Goal: Task Accomplishment & Management: Complete application form

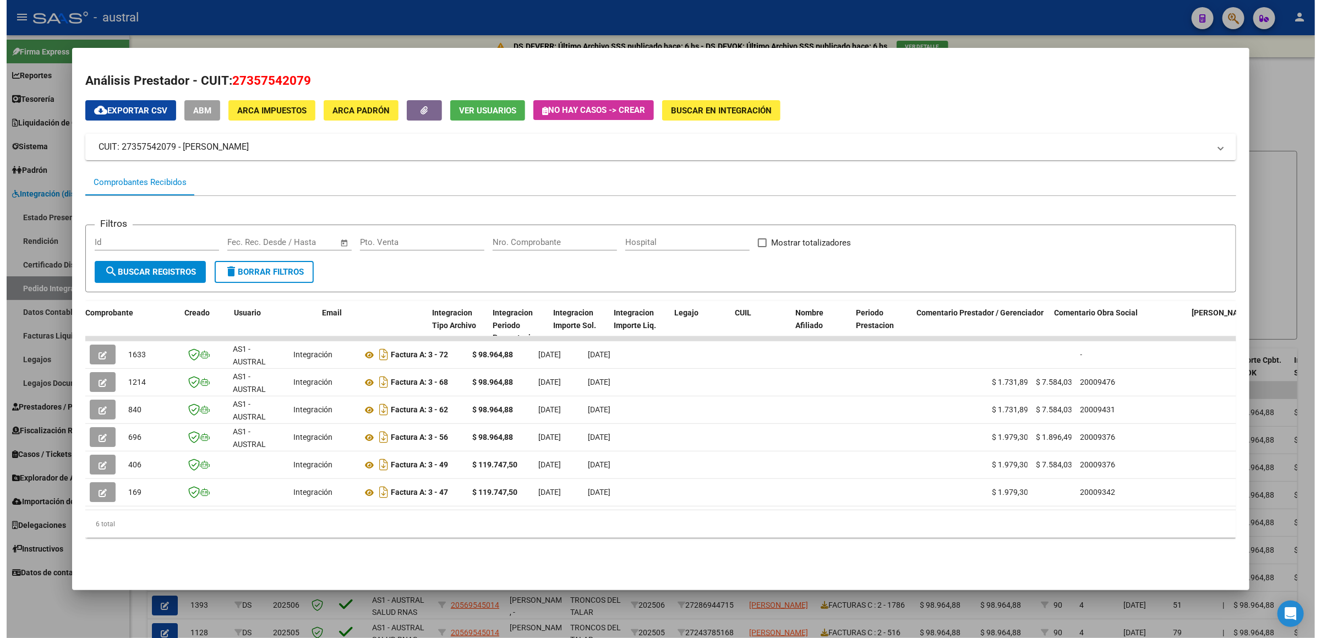
scroll to position [0, 1159]
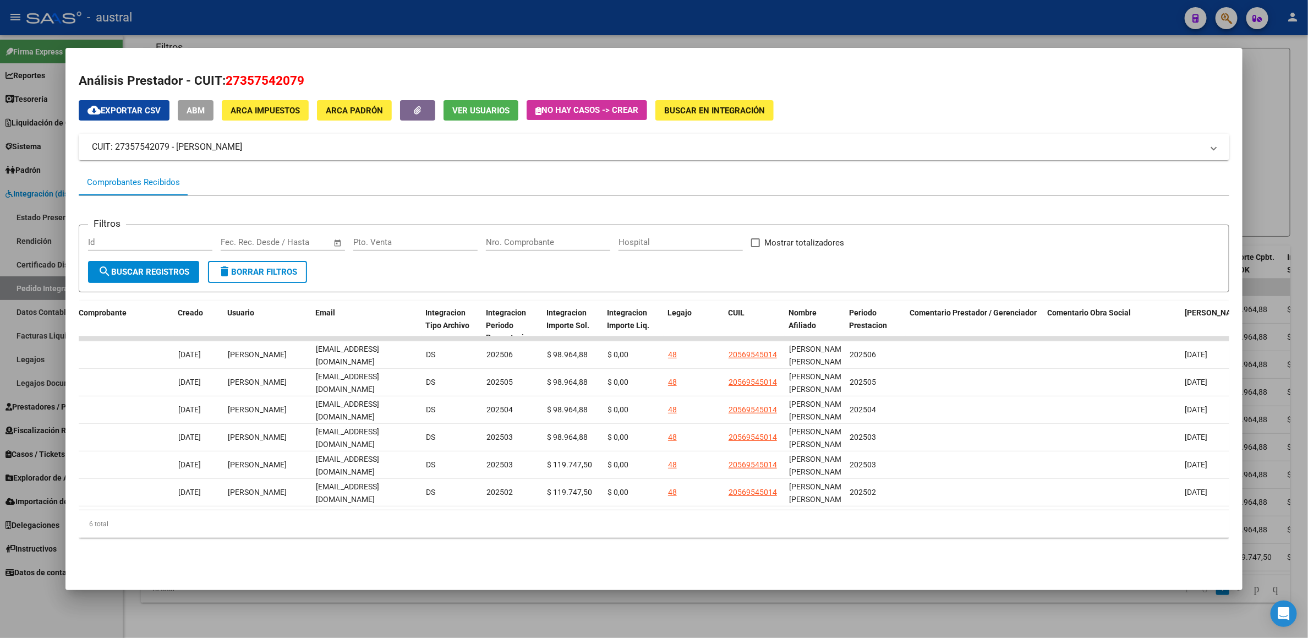
click at [1286, 114] on div at bounding box center [654, 319] width 1308 height 638
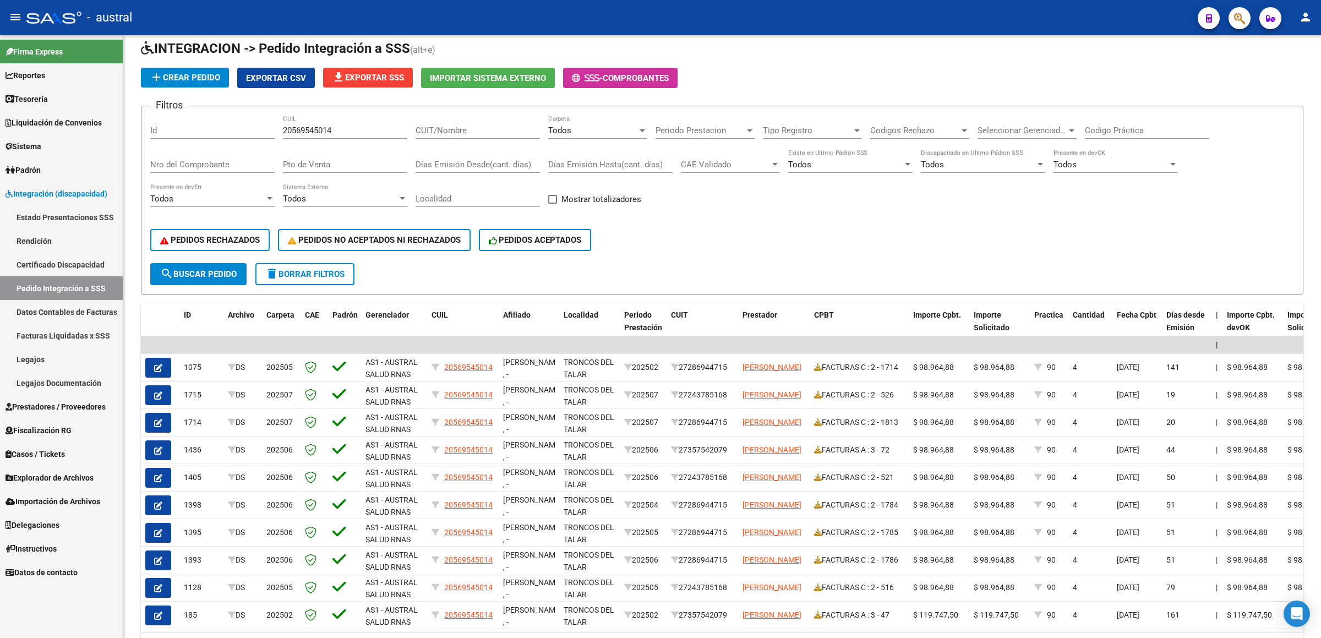
scroll to position [0, 0]
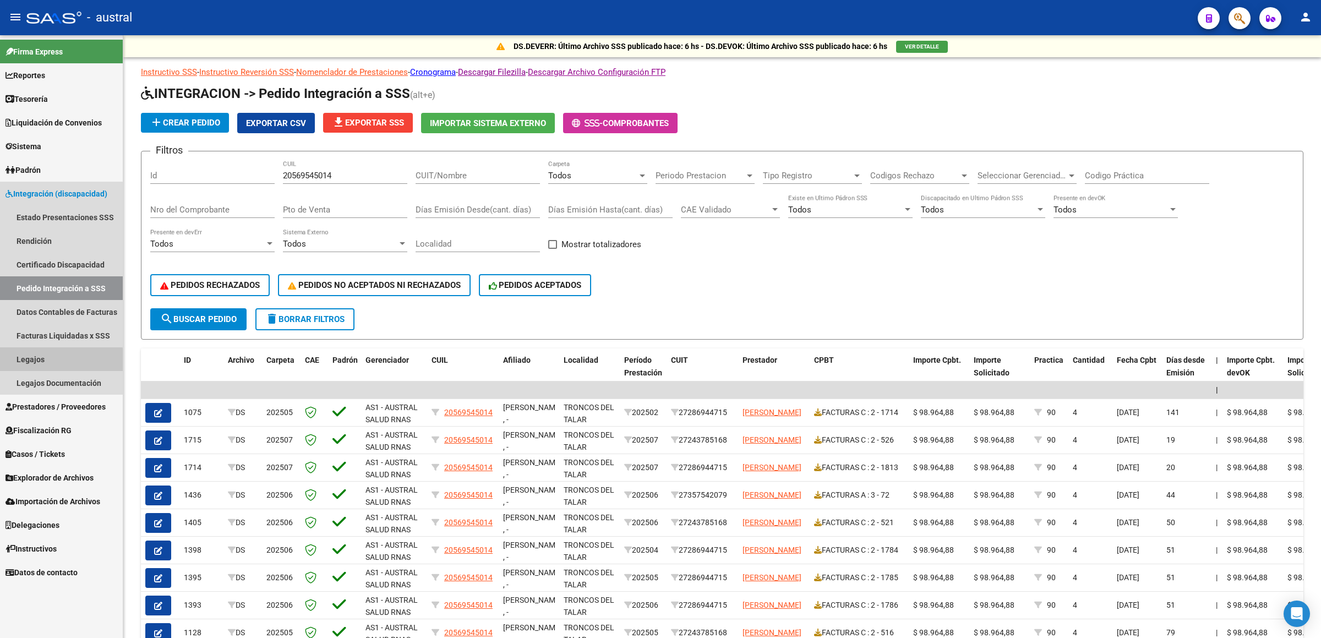
click at [50, 363] on link "Legajos" at bounding box center [61, 359] width 123 height 24
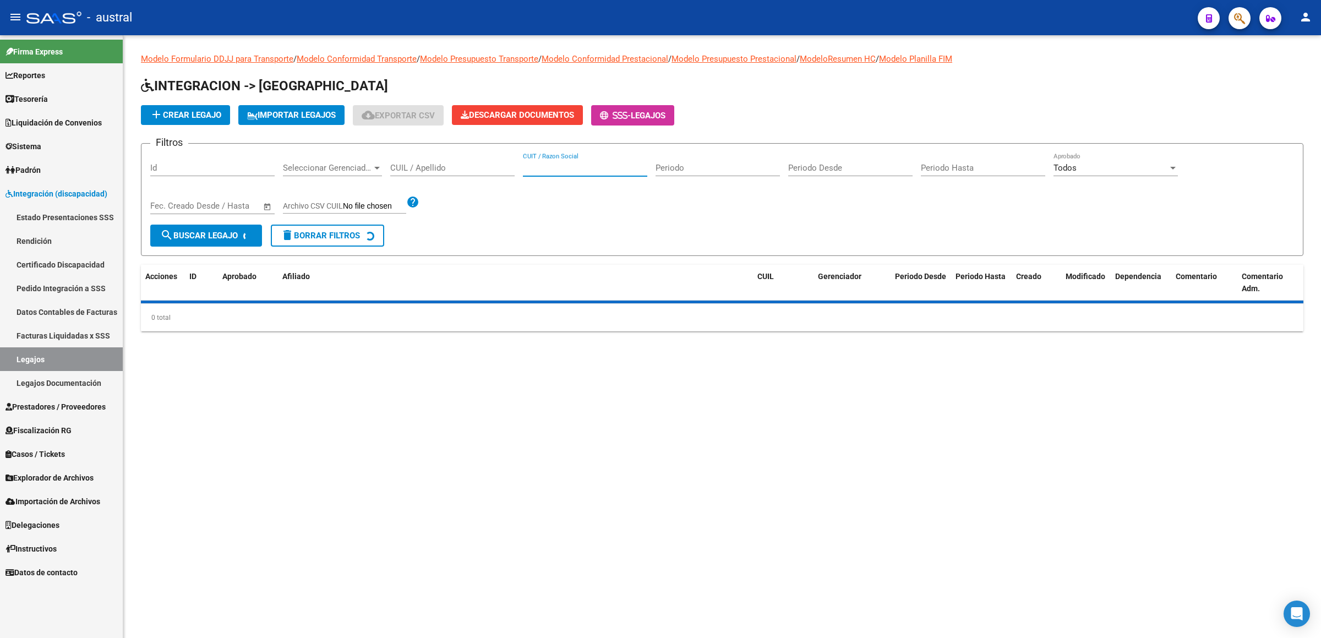
click at [543, 165] on input "CUIT / Razon Social" at bounding box center [585, 168] width 124 height 10
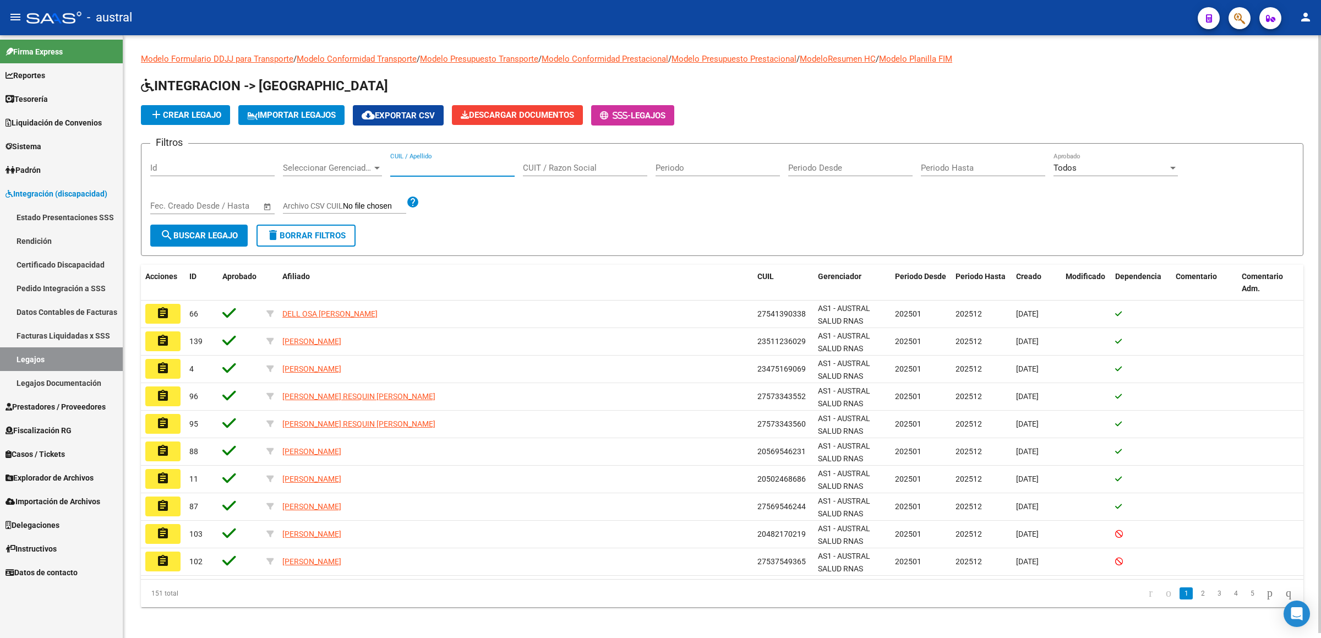
click at [453, 170] on input "CUIL / Apellido" at bounding box center [452, 168] width 124 height 10
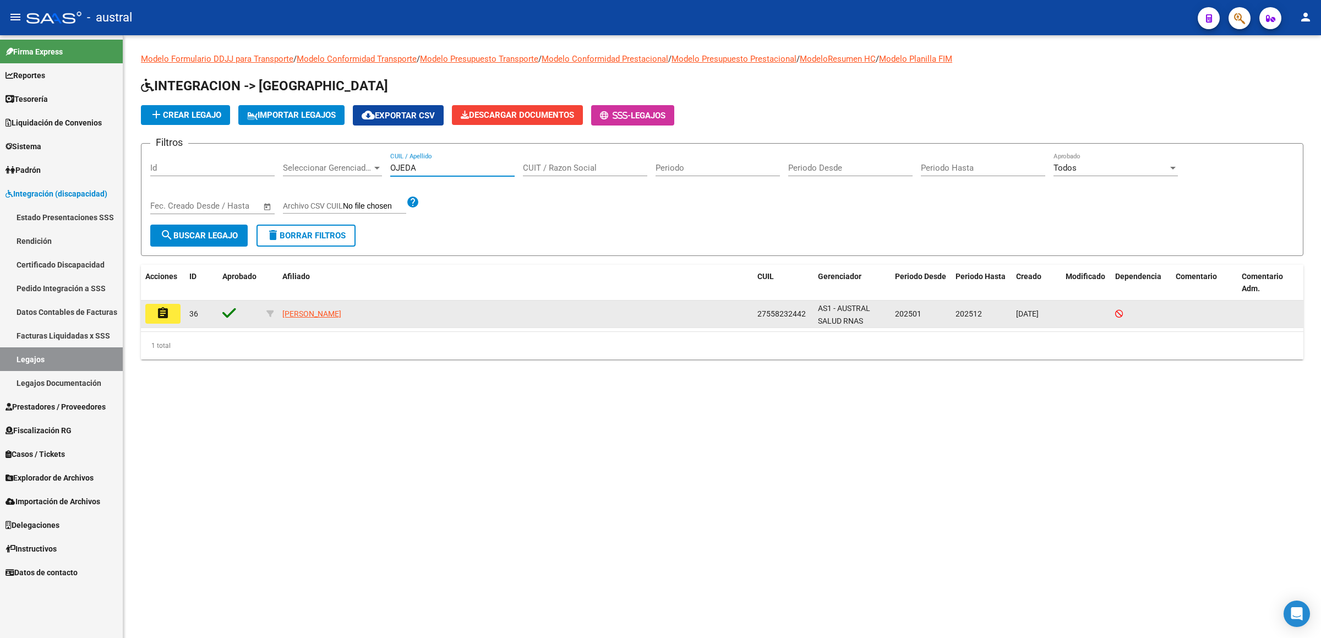
type input "OJEDA"
click at [182, 322] on datatable-body-cell "assignment" at bounding box center [163, 313] width 44 height 27
click at [173, 320] on button "assignment" at bounding box center [162, 314] width 35 height 20
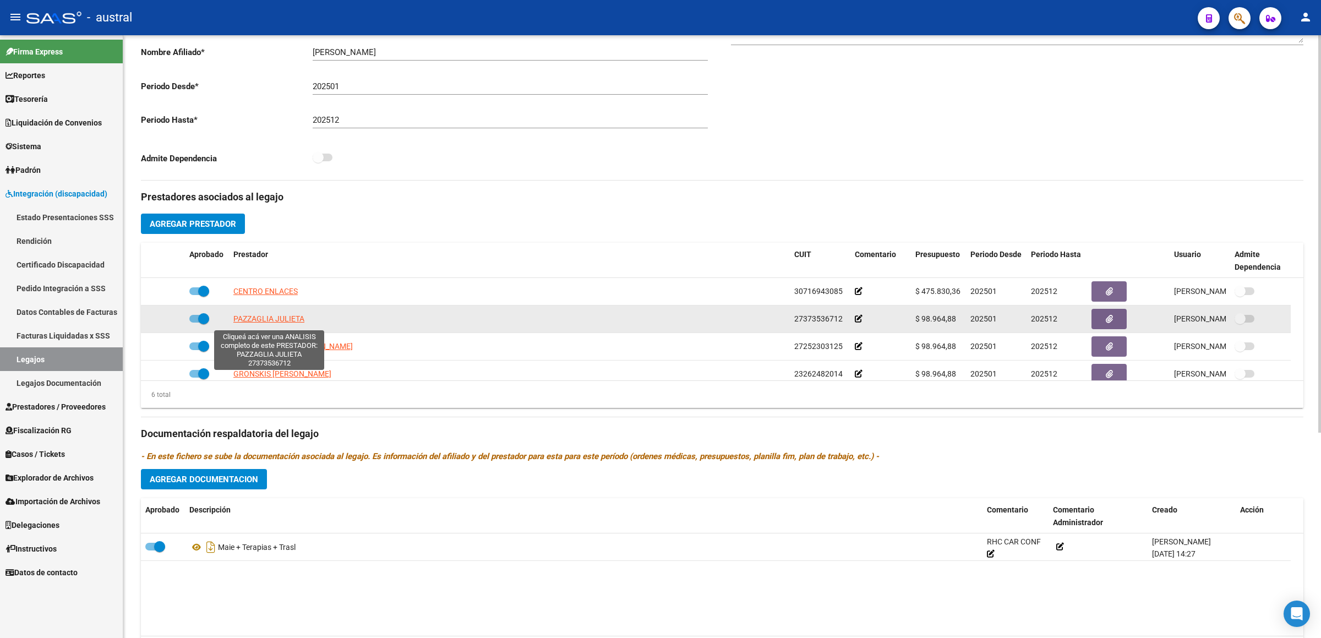
click at [272, 323] on span "PAZZAGLIA JULIETA" at bounding box center [268, 318] width 71 height 9
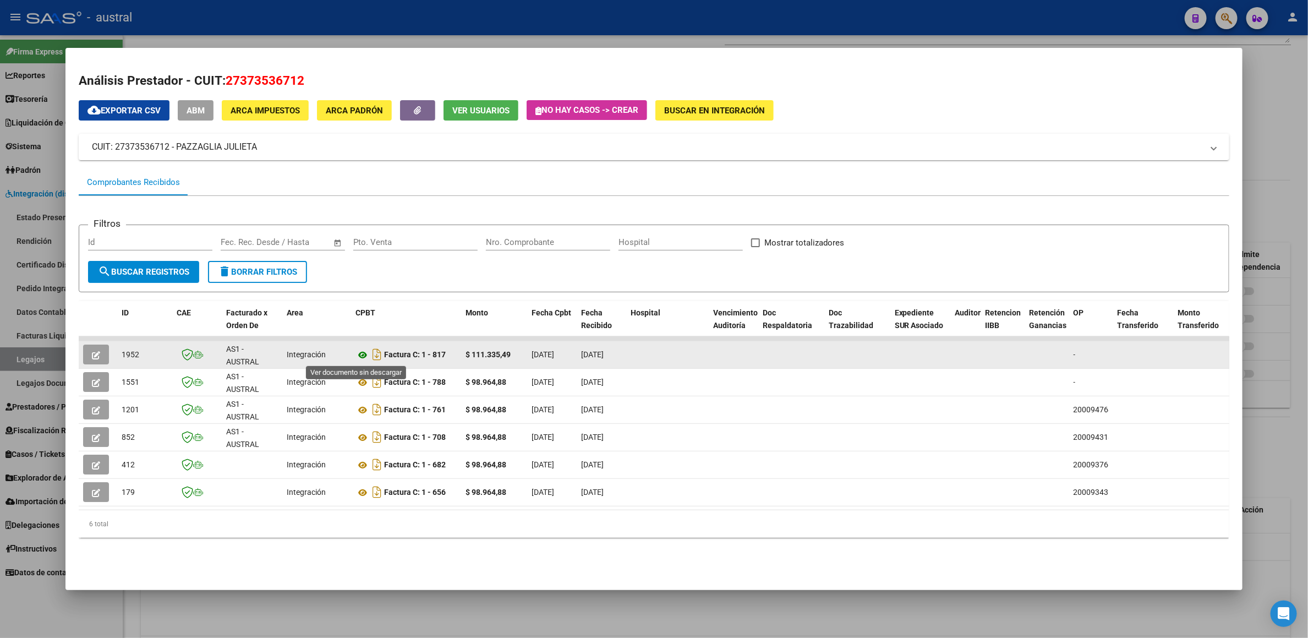
click at [358, 355] on icon at bounding box center [362, 354] width 14 height 13
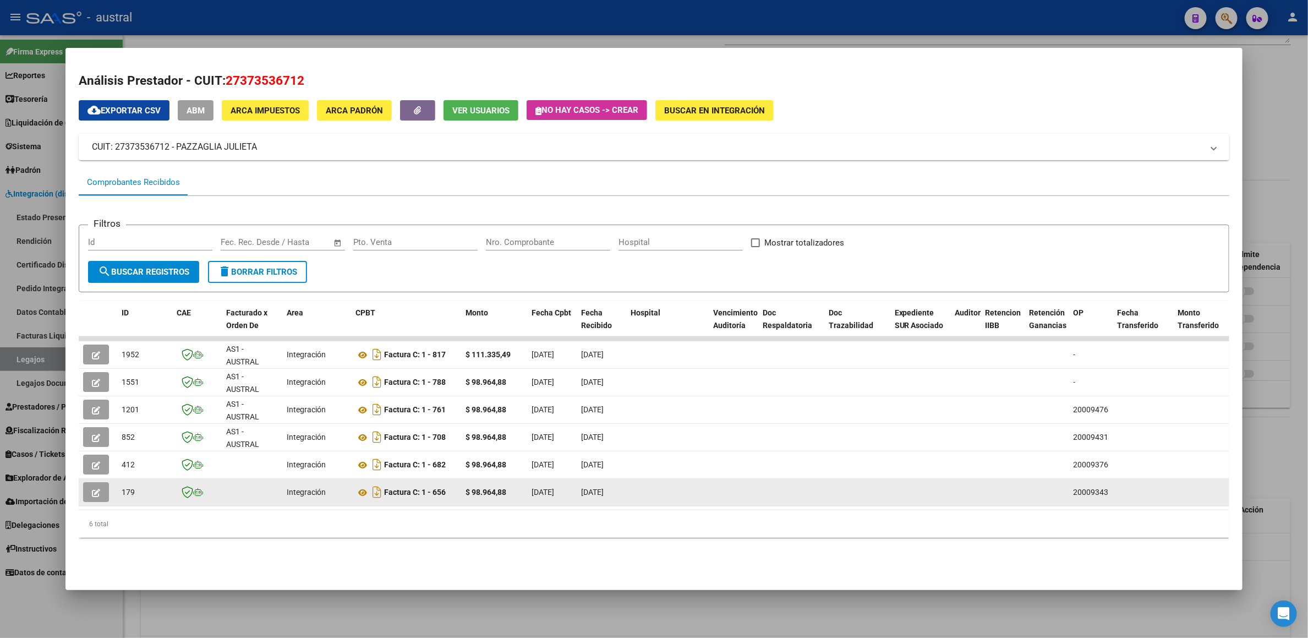
drag, startPoint x: 464, startPoint y: 375, endPoint x: 495, endPoint y: 494, distance: 122.4
click at [495, 494] on datatable-scroller "1952 AS1 - AUSTRAL SALUD RNAS Integración Factura C: 1 - 817 $ 111.335,49 [DATE…" at bounding box center [660, 421] width 1162 height 170
click at [496, 492] on strong "$ 98.964,88" at bounding box center [486, 492] width 41 height 9
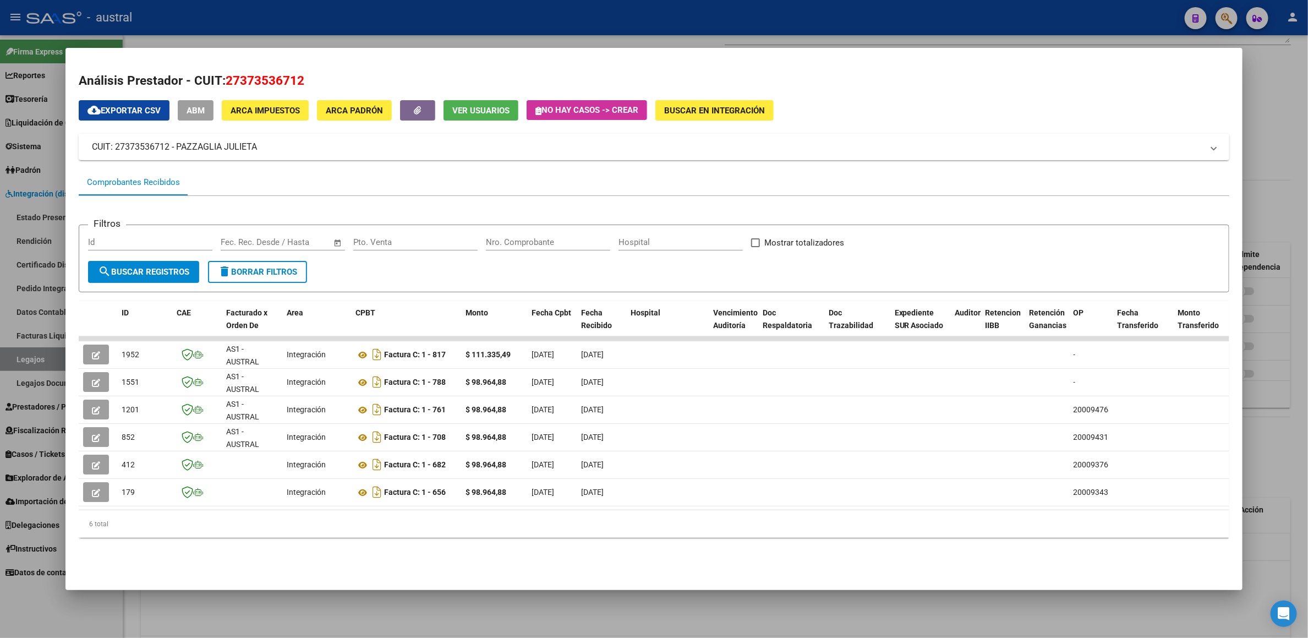
click at [1298, 74] on div at bounding box center [654, 319] width 1308 height 638
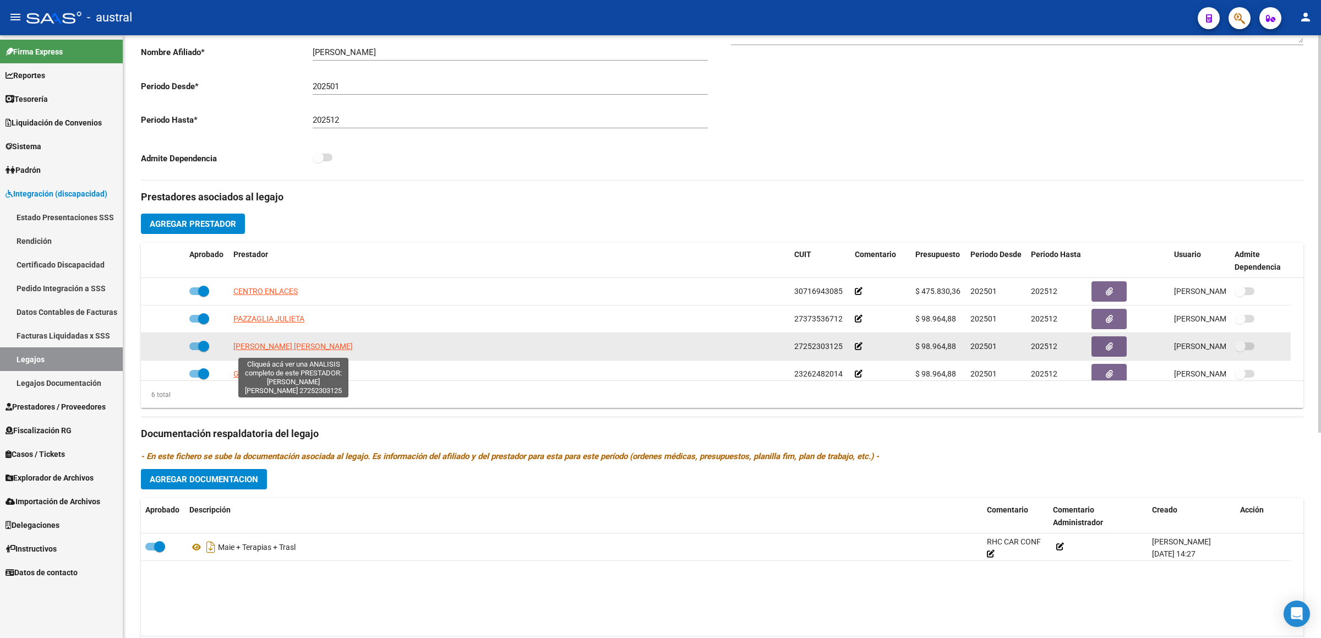
click at [315, 351] on span "[PERSON_NAME] [PERSON_NAME]" at bounding box center [292, 346] width 119 height 9
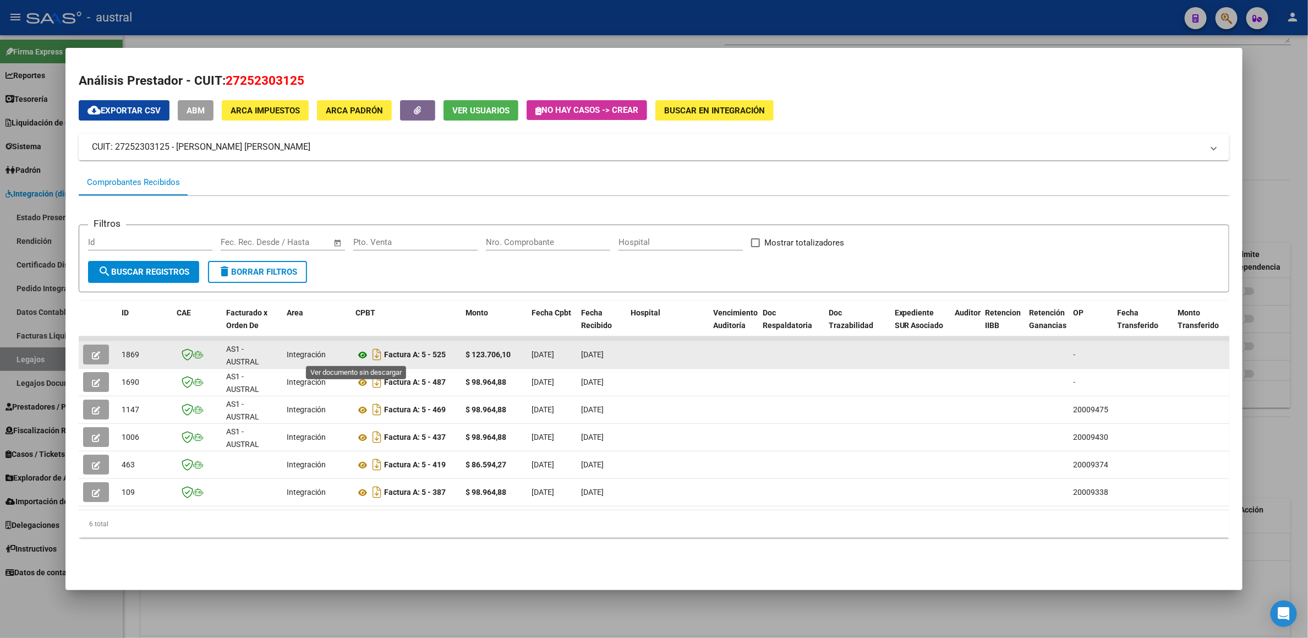
click at [358, 352] on icon at bounding box center [362, 354] width 14 height 13
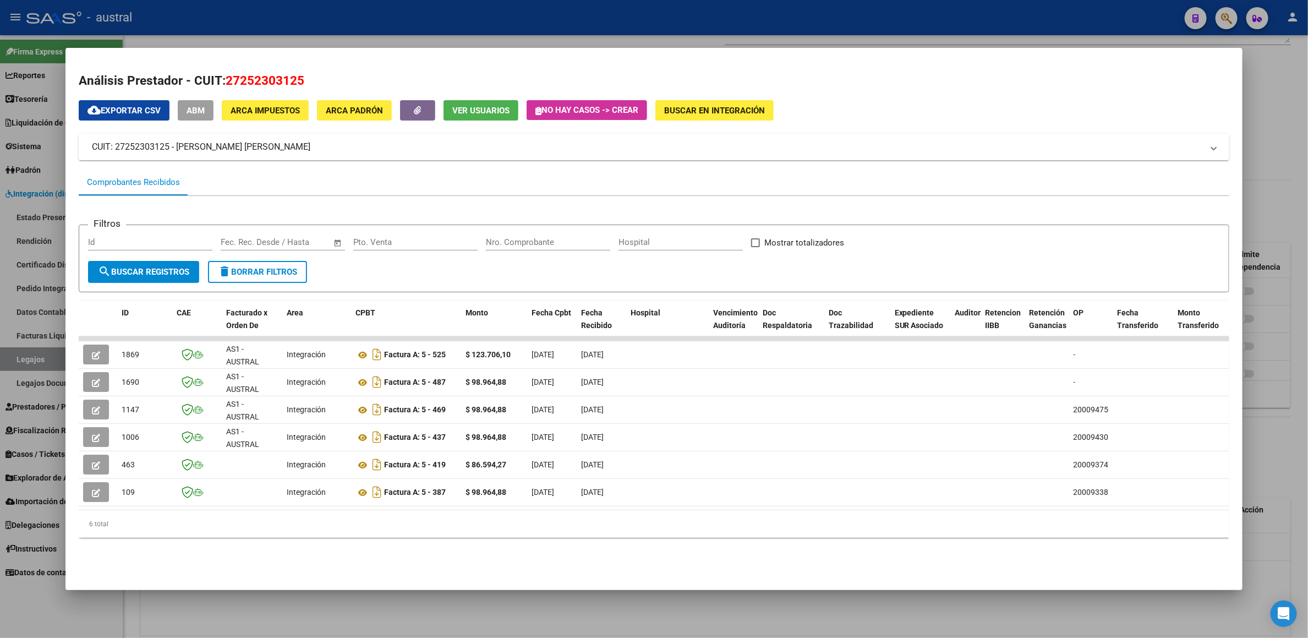
click at [1283, 66] on div at bounding box center [654, 319] width 1308 height 638
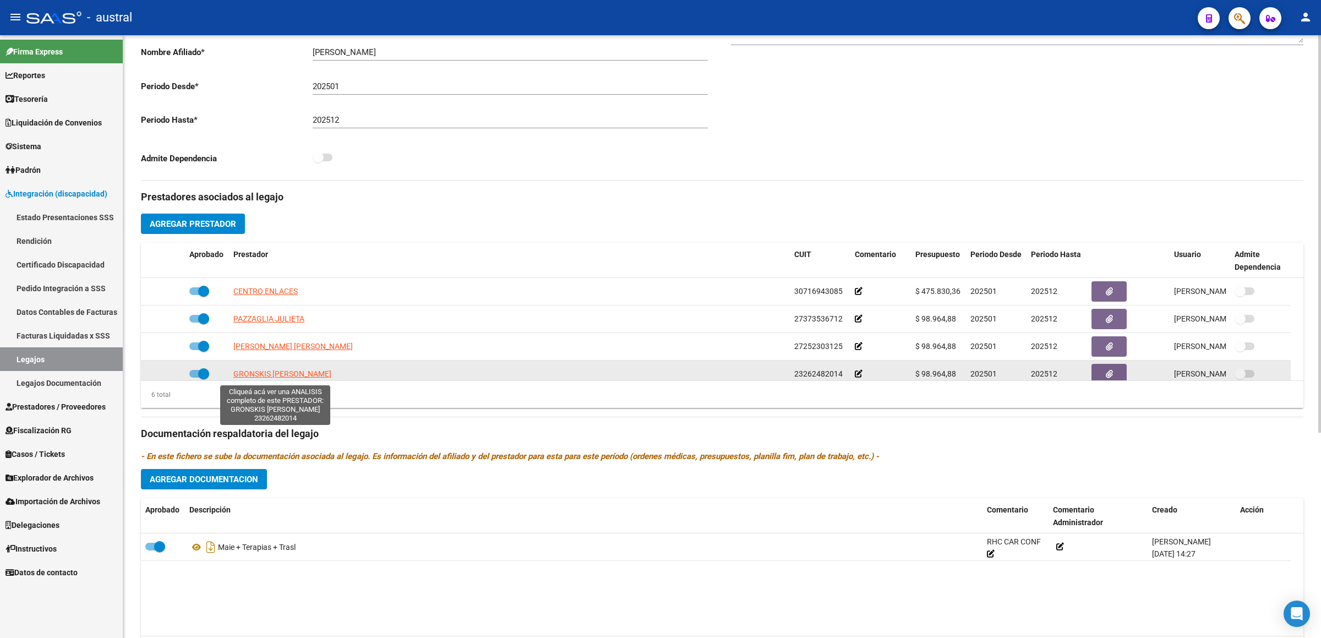
click at [289, 376] on span "GRONSKIS [PERSON_NAME]" at bounding box center [282, 373] width 98 height 9
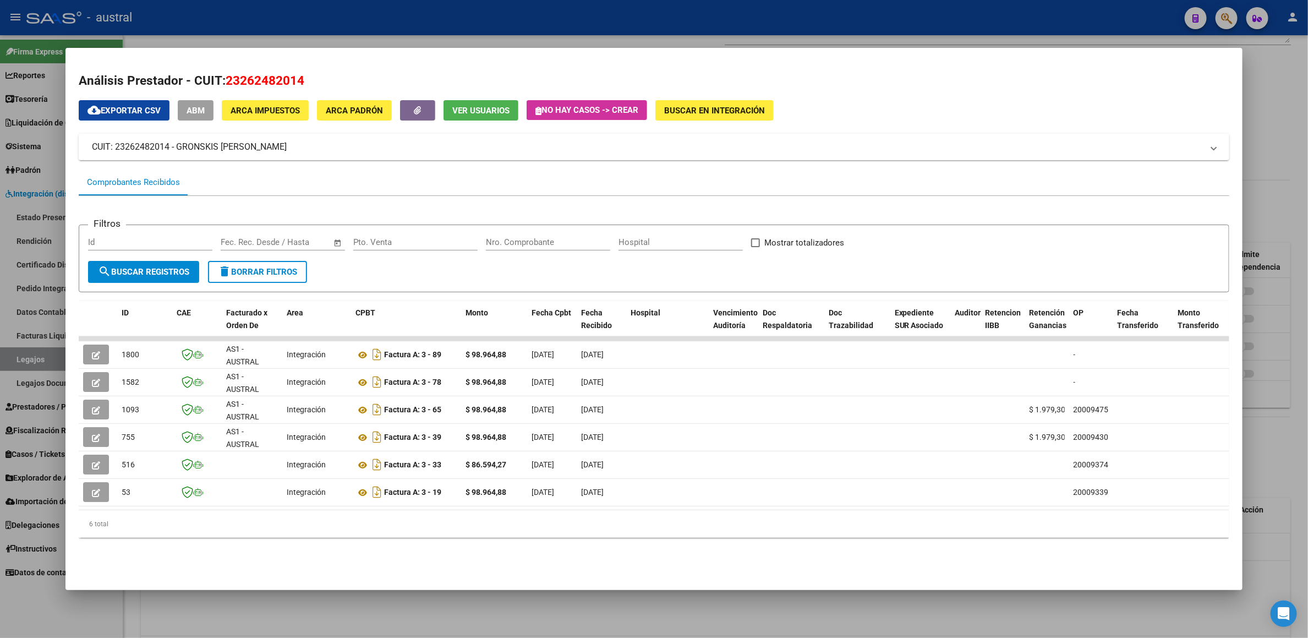
click at [1268, 154] on div at bounding box center [654, 319] width 1308 height 638
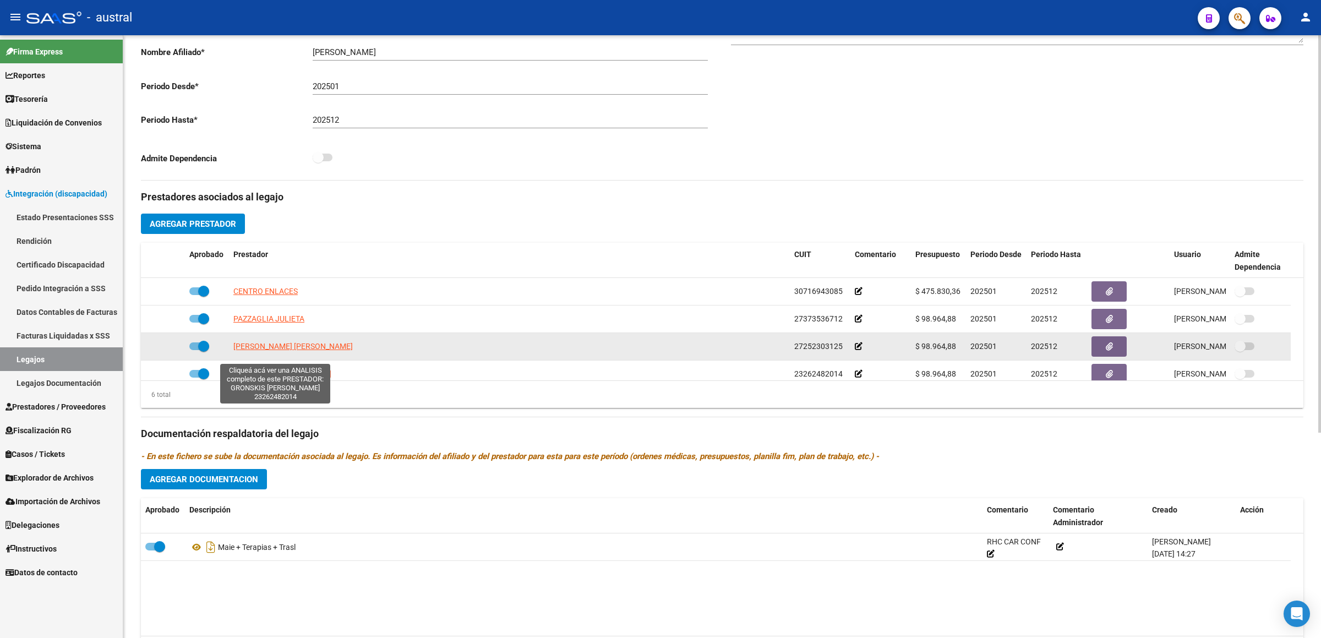
scroll to position [67, 0]
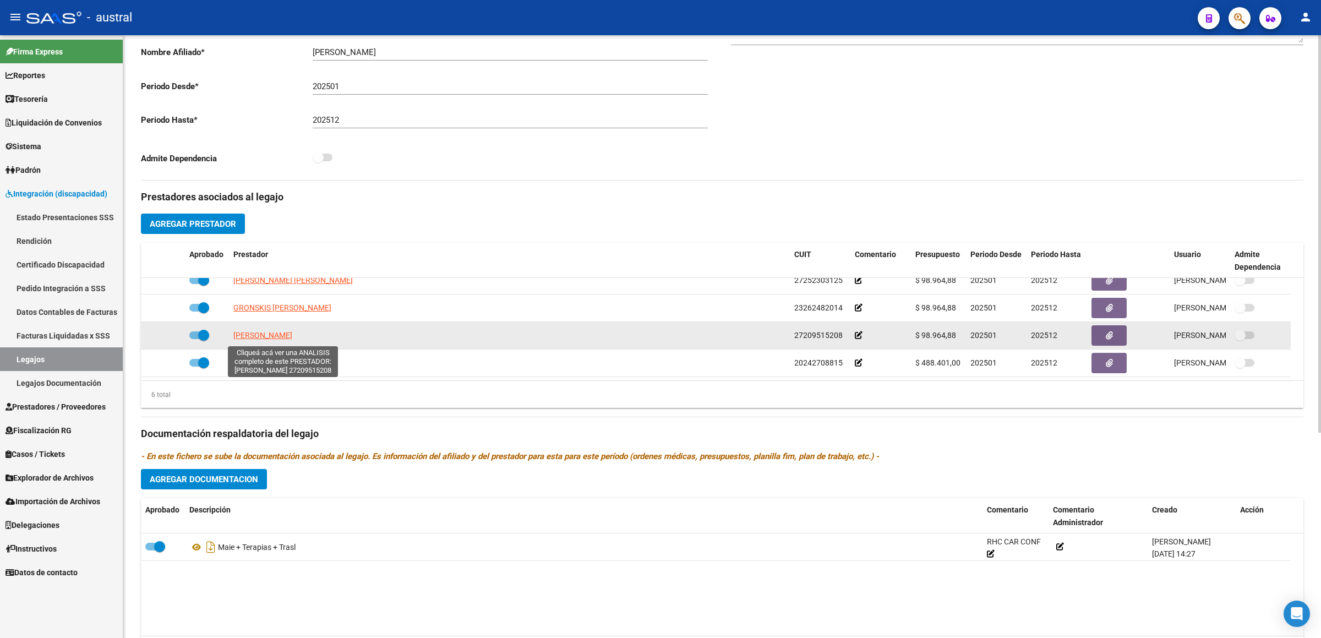
click at [292, 340] on span "[PERSON_NAME]" at bounding box center [262, 335] width 59 height 9
type textarea "27209515208"
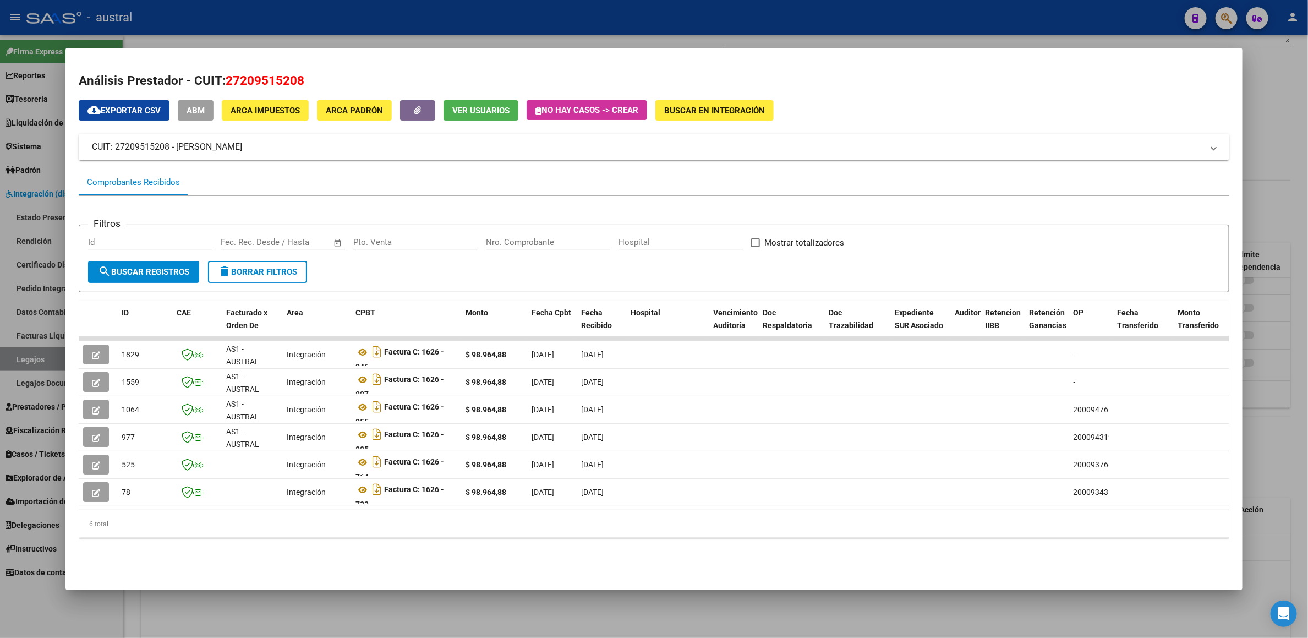
click at [1269, 182] on div at bounding box center [654, 319] width 1308 height 638
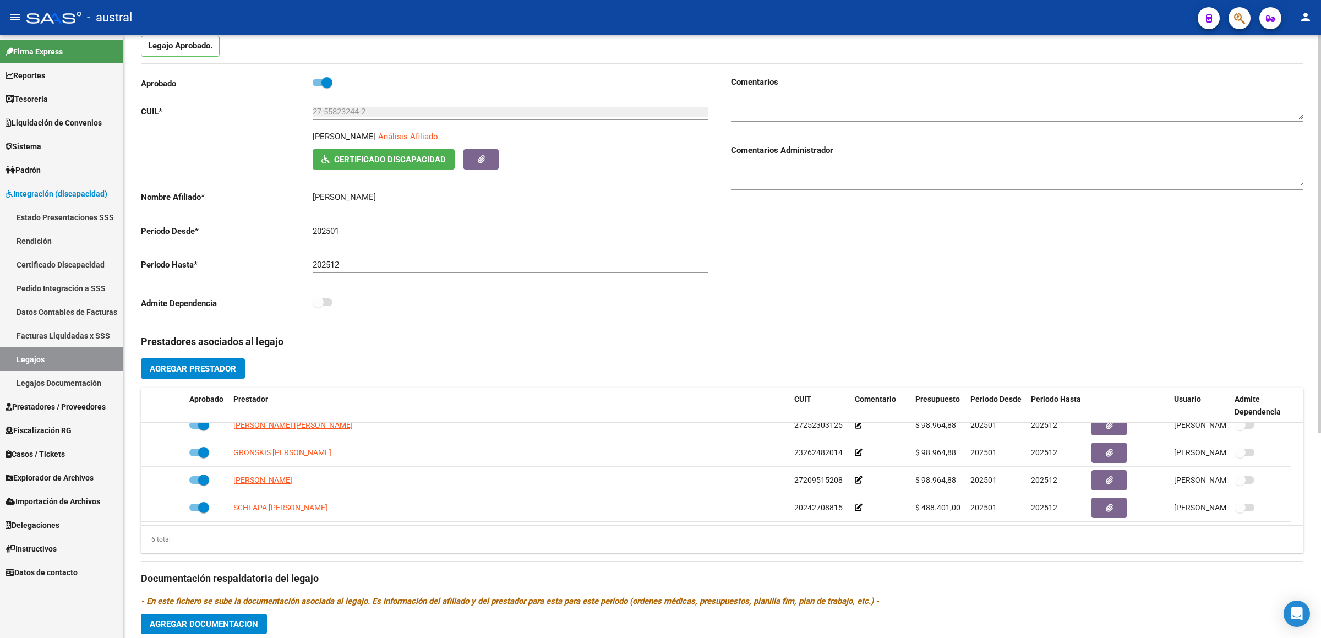
scroll to position [0, 0]
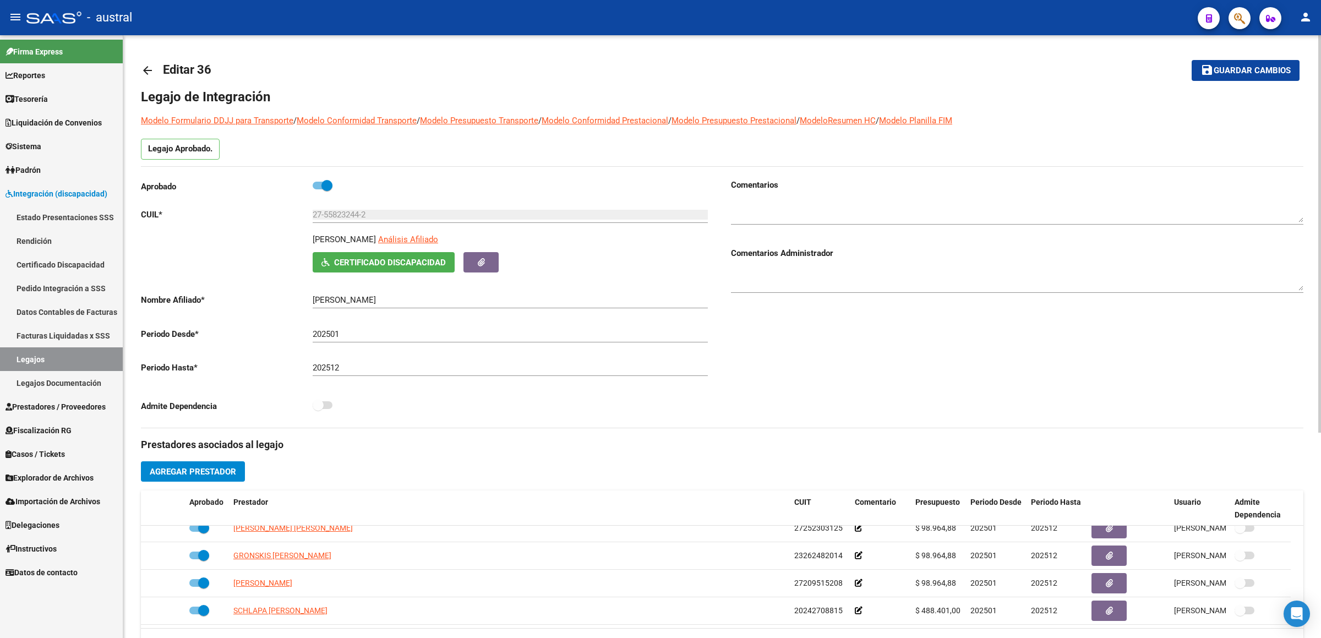
click at [159, 62] on link "arrow_back" at bounding box center [152, 70] width 22 height 26
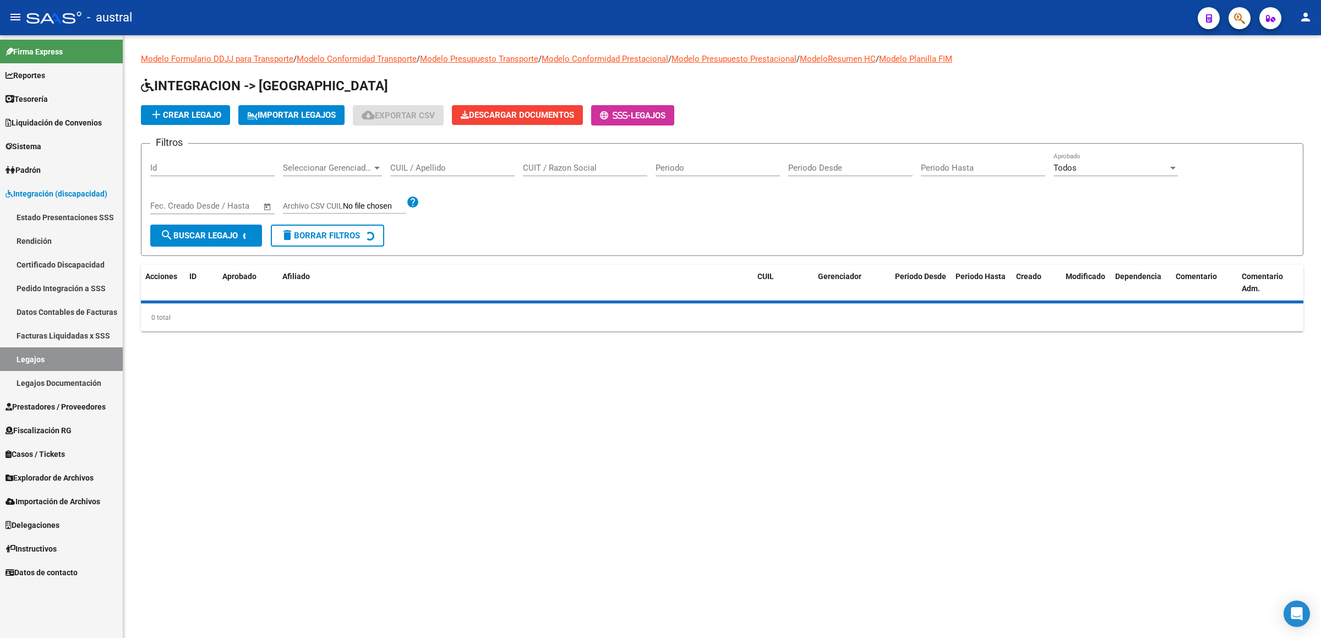
click at [461, 169] on input "CUIL / Apellido" at bounding box center [452, 168] width 124 height 10
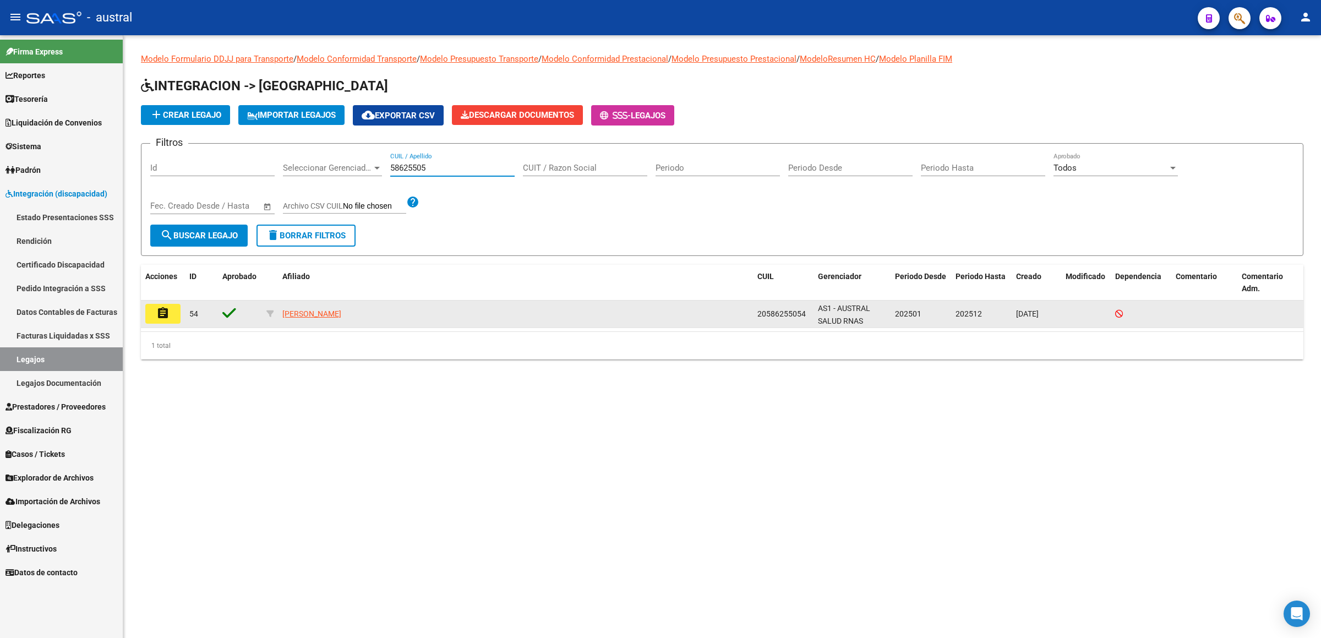
type input "58625505"
click at [174, 312] on button "assignment" at bounding box center [162, 314] width 35 height 20
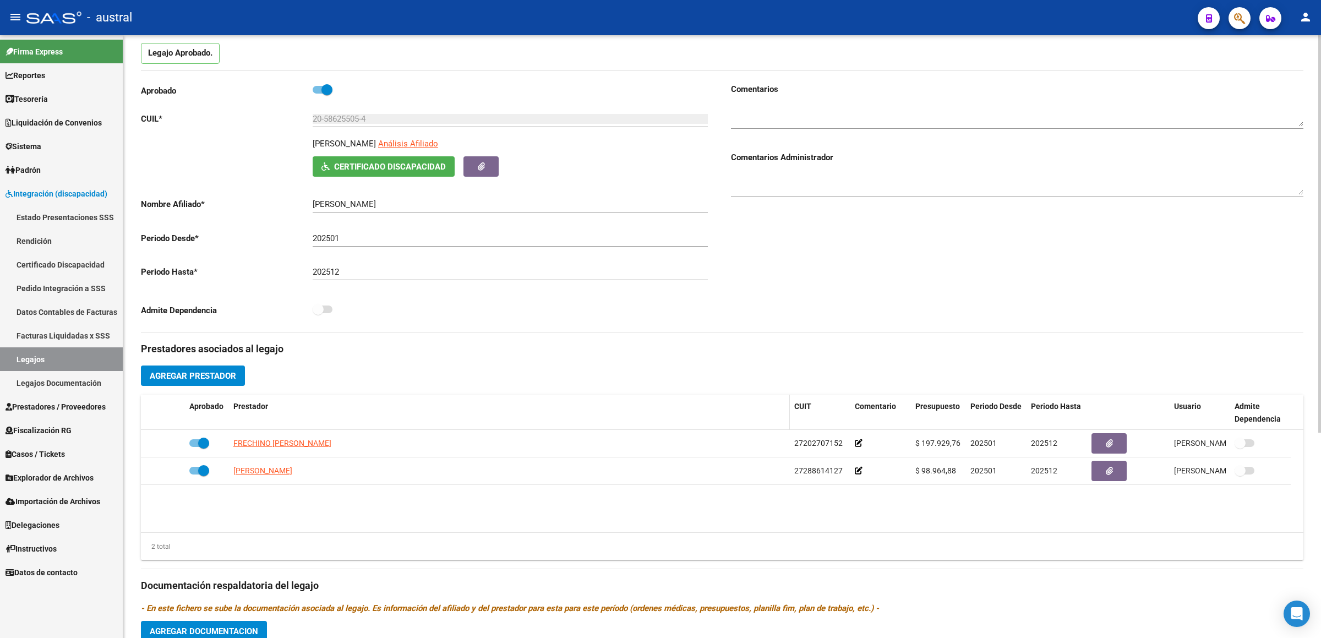
scroll to position [248, 0]
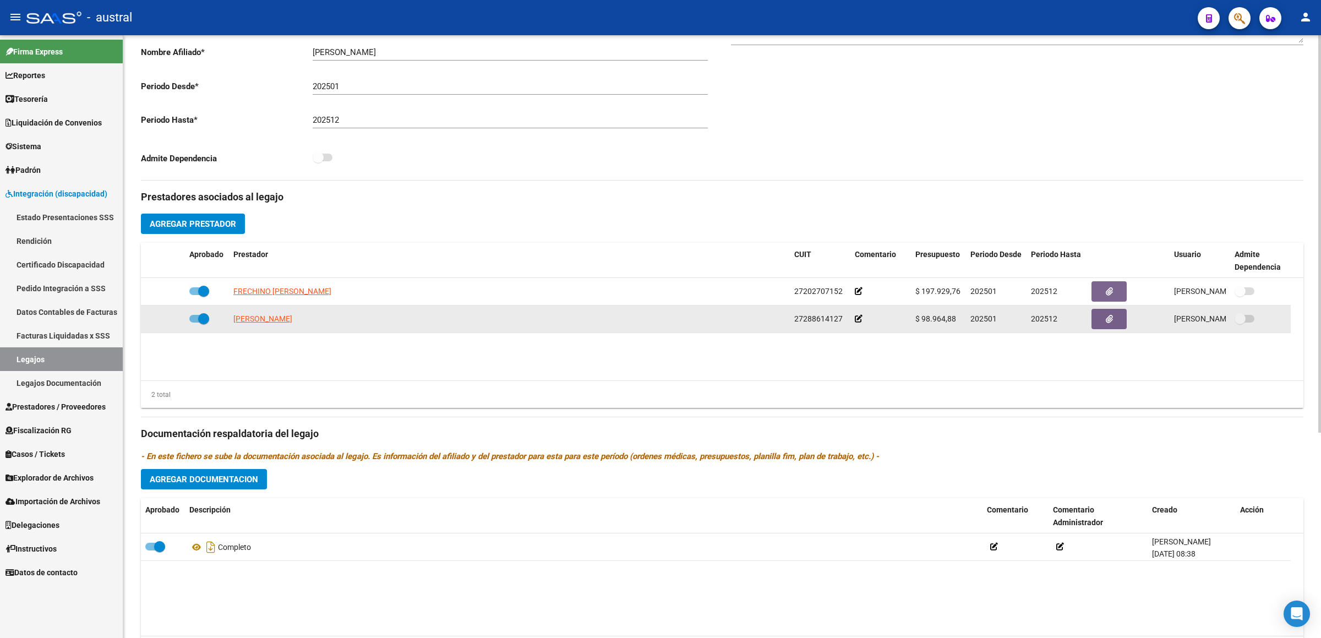
click at [282, 319] on span "[PERSON_NAME]" at bounding box center [262, 318] width 59 height 9
type textarea "27288614127"
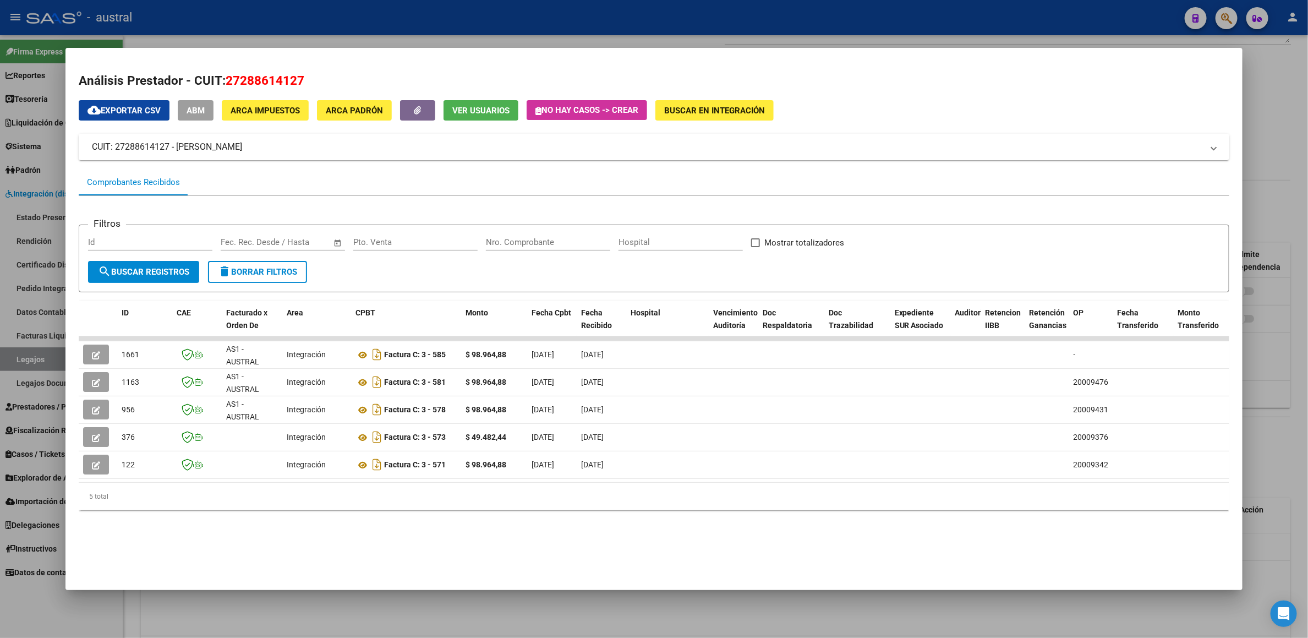
click at [1286, 90] on div at bounding box center [654, 319] width 1308 height 638
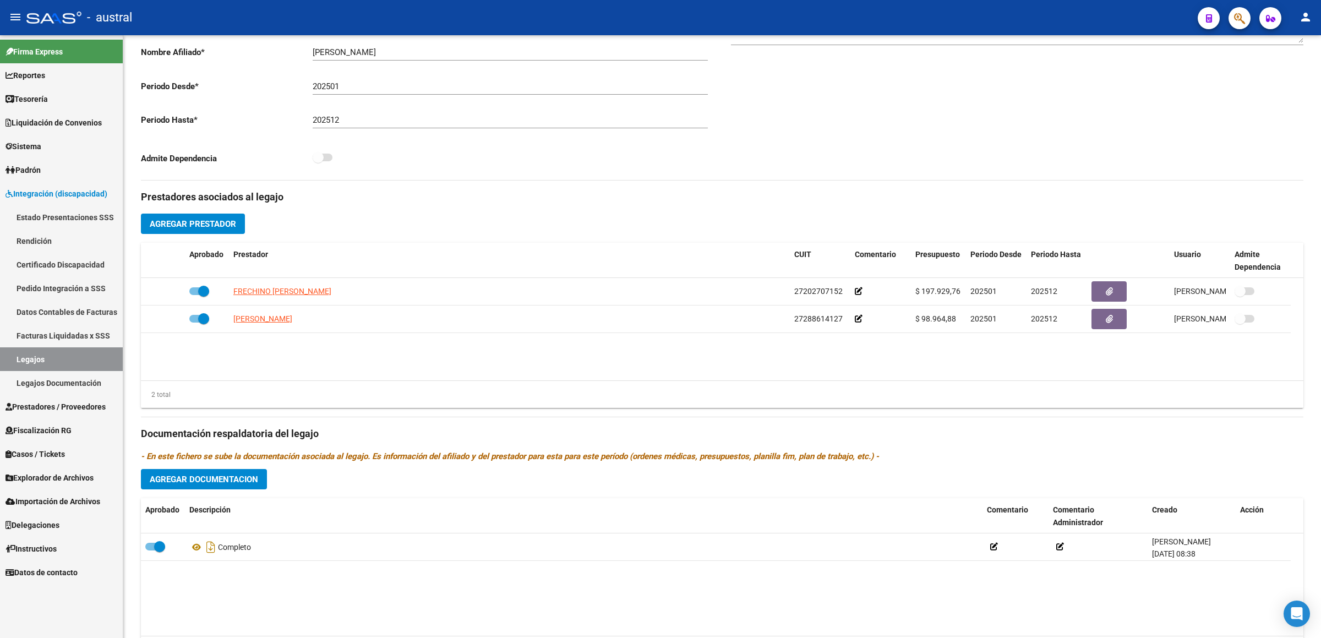
click at [37, 399] on link "Prestadores / Proveedores" at bounding box center [61, 407] width 123 height 24
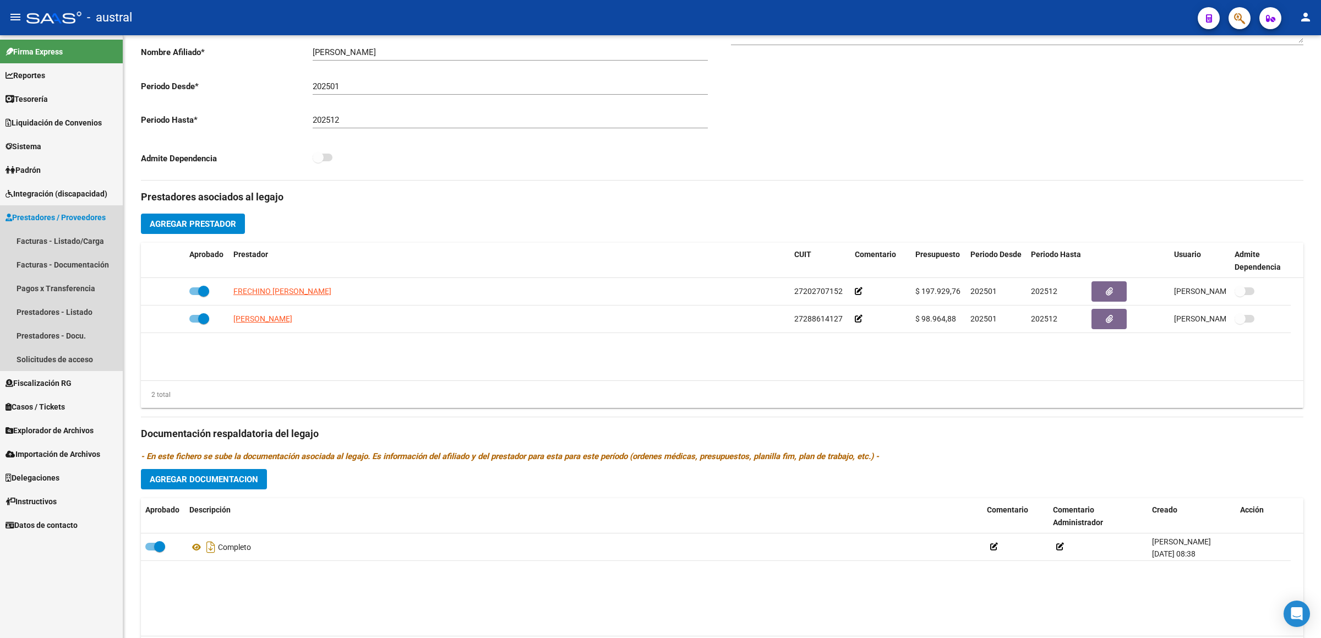
click at [53, 225] on link "Prestadores / Proveedores" at bounding box center [61, 217] width 123 height 24
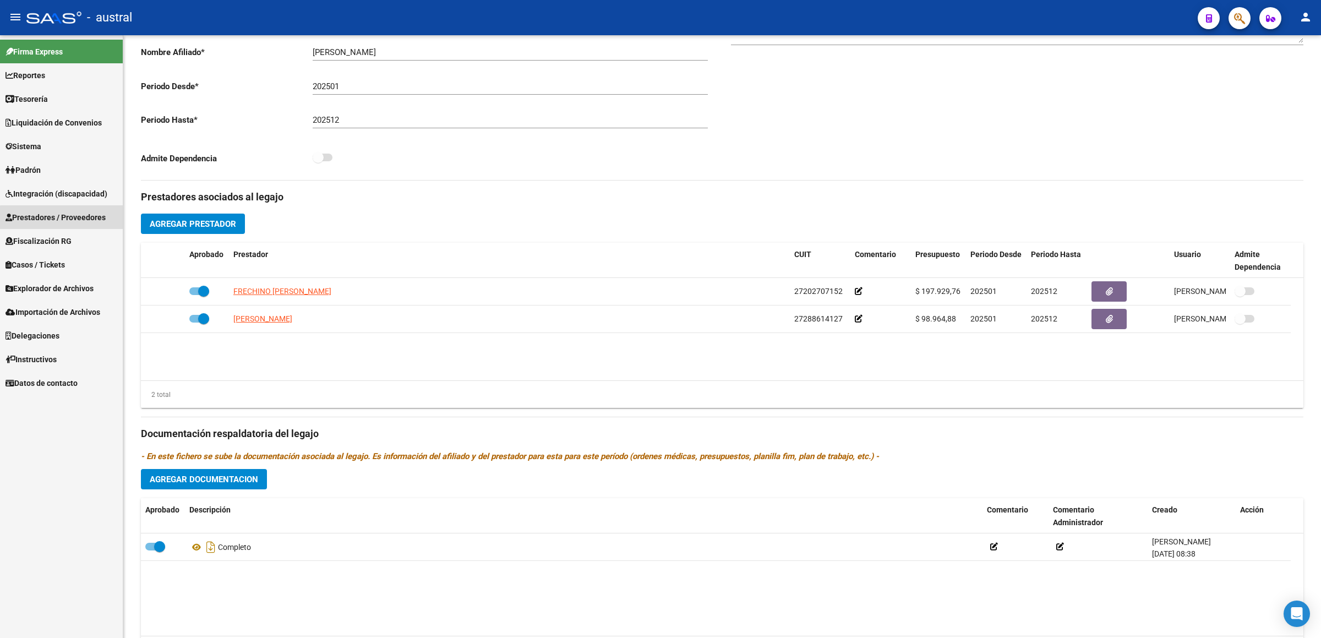
click at [64, 239] on link "Facturas - Listado/Carga" at bounding box center [61, 241] width 123 height 24
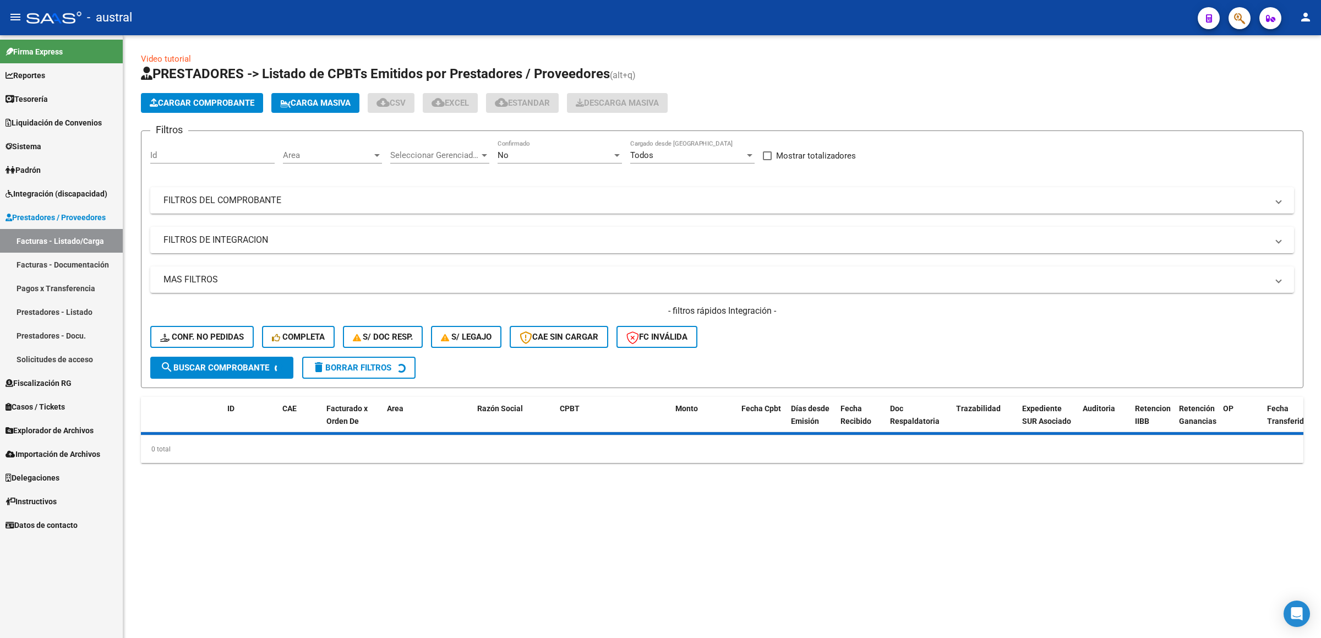
click at [72, 265] on link "Facturas - Documentación" at bounding box center [61, 265] width 123 height 24
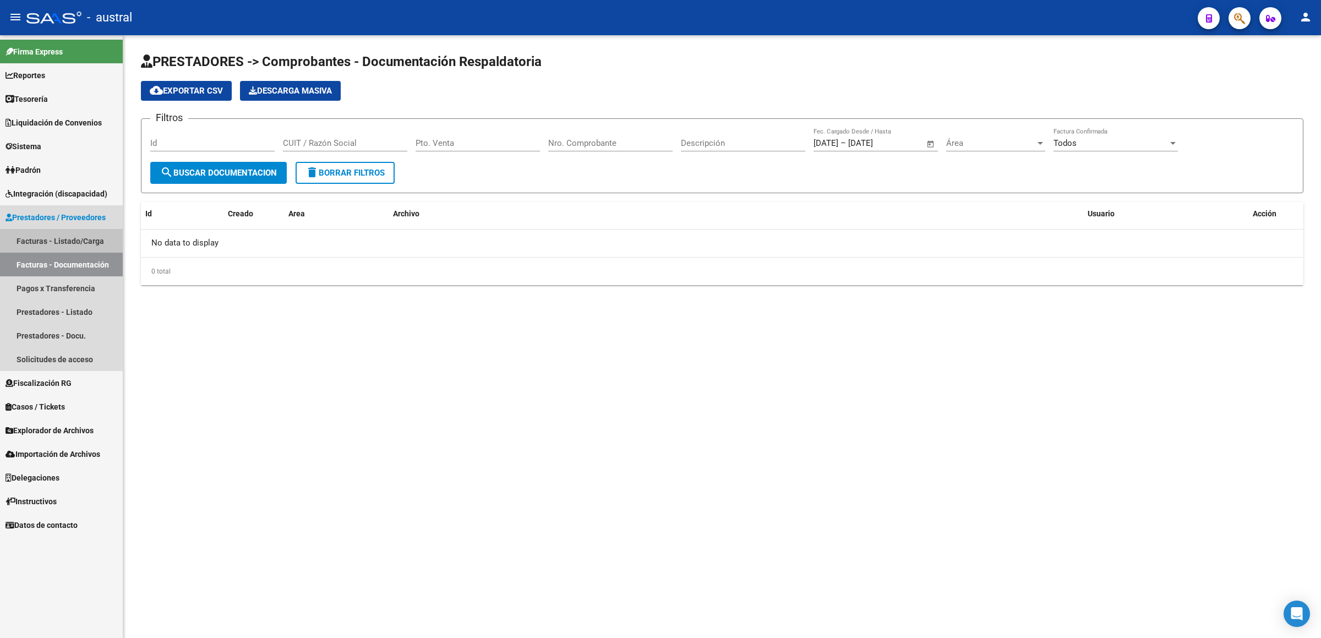
click at [67, 237] on link "Facturas - Listado/Carga" at bounding box center [61, 241] width 123 height 24
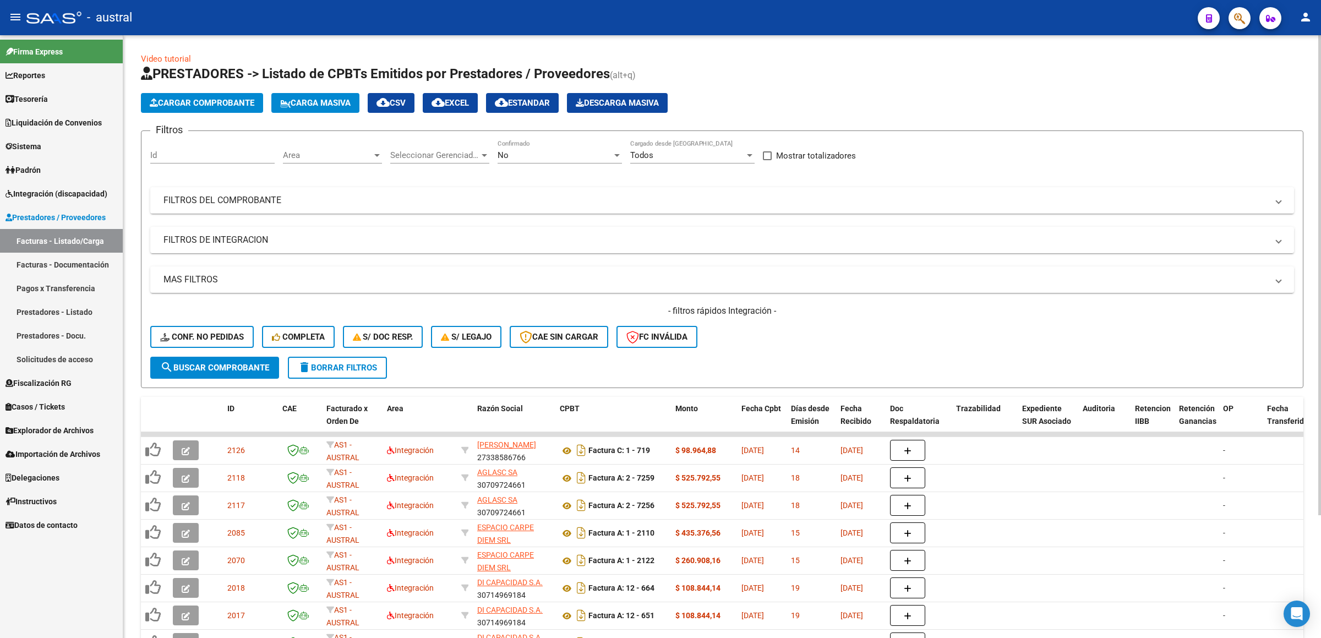
click at [333, 106] on span "Carga Masiva" at bounding box center [315, 103] width 70 height 10
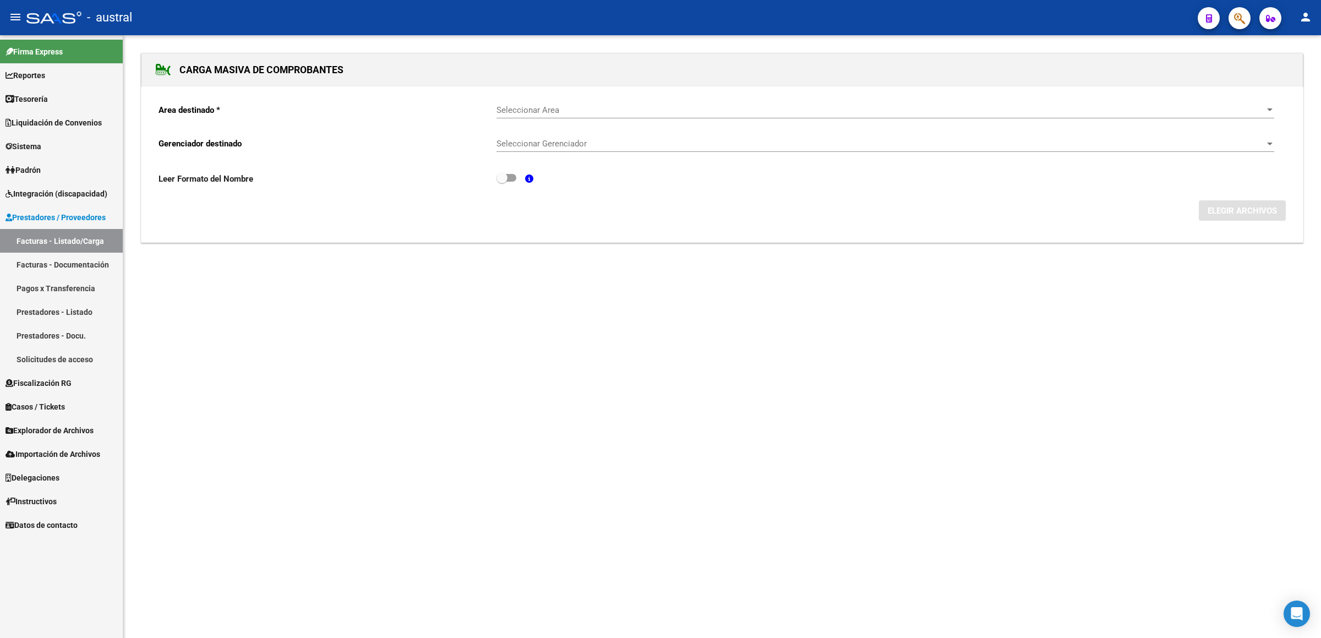
click at [548, 91] on div "Area destinado * Seleccionar Area Seleccionar Area Gerenciador destinado Selecc…" at bounding box center [721, 164] width 1161 height 156
click at [548, 100] on div "Seleccionar Area Seleccionar Area" at bounding box center [884, 107] width 777 height 24
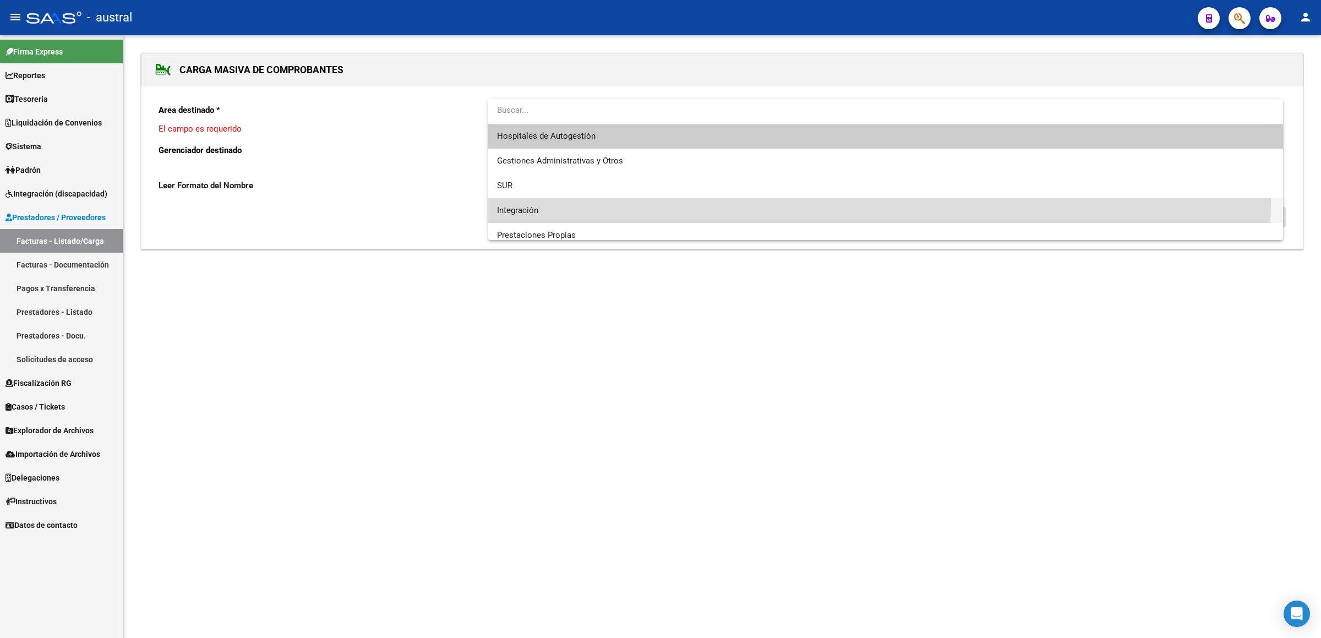
click at [535, 198] on span "Integración" at bounding box center [885, 210] width 777 height 25
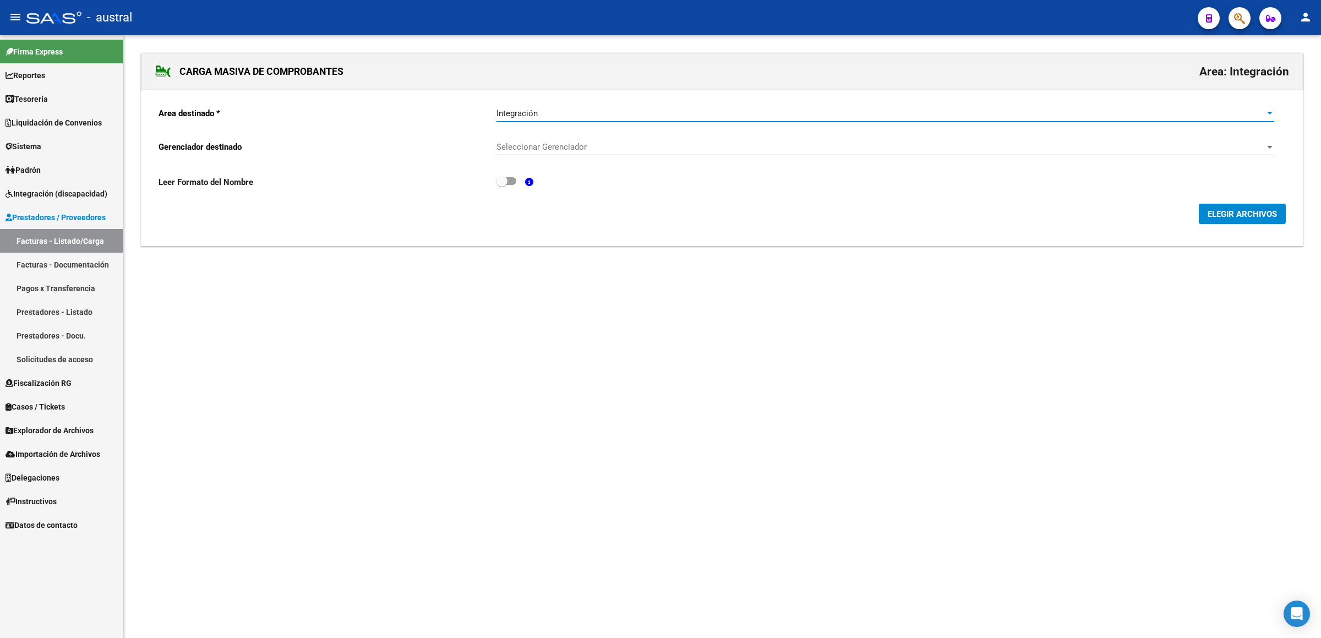
click at [555, 155] on div "Seleccionar Gerenciador Seleccionar Gerenciador" at bounding box center [884, 144] width 777 height 24
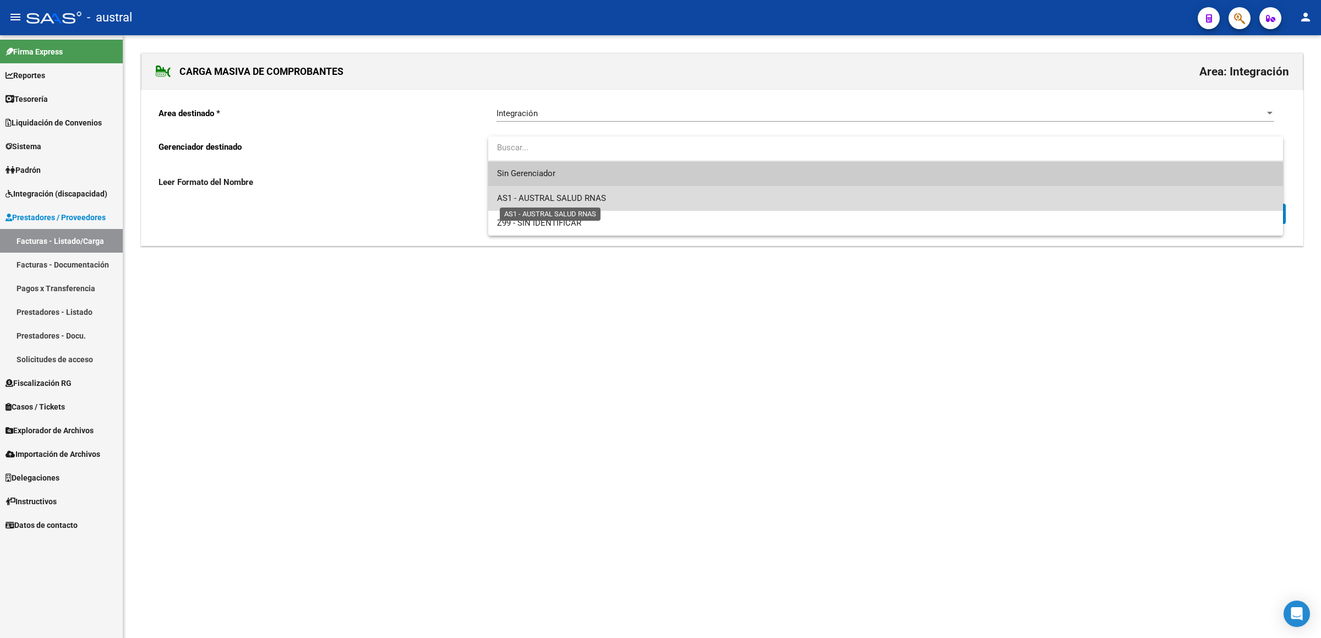
click at [582, 193] on span "AS1 - AUSTRAL SALUD RNAS" at bounding box center [551, 198] width 109 height 10
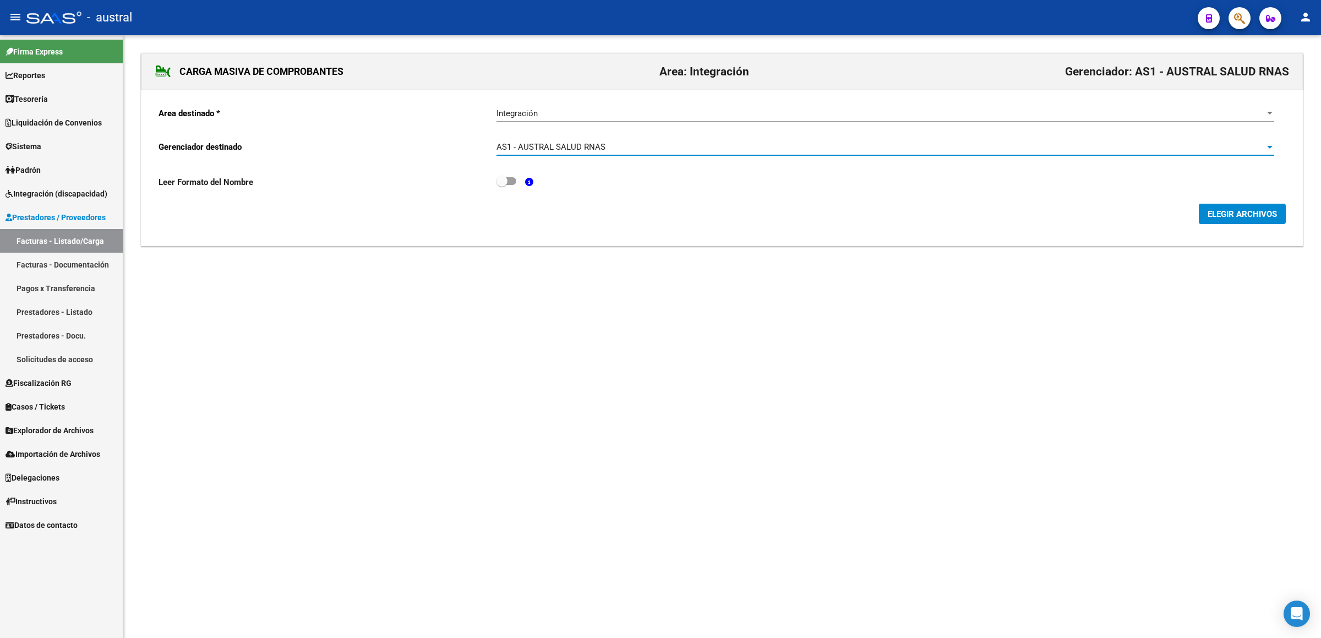
click at [1258, 218] on span "ELEGIR ARCHIVOS" at bounding box center [1241, 214] width 69 height 10
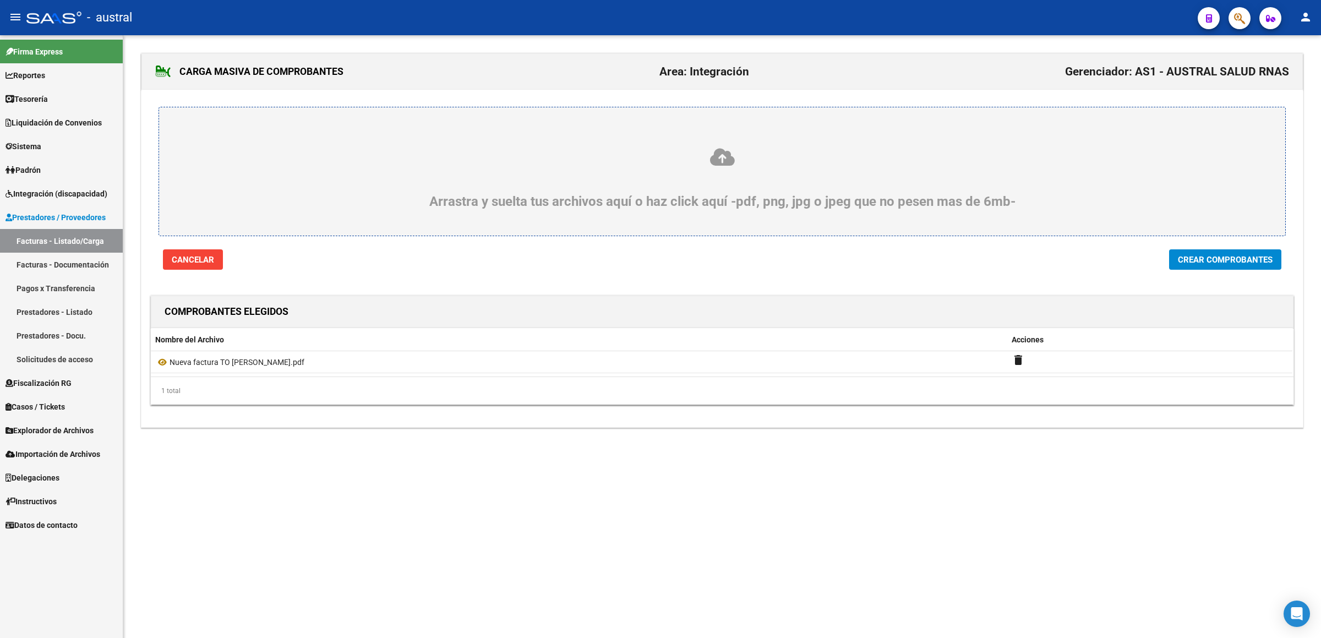
click at [1243, 260] on span "Crear Comprobantes" at bounding box center [1225, 260] width 95 height 10
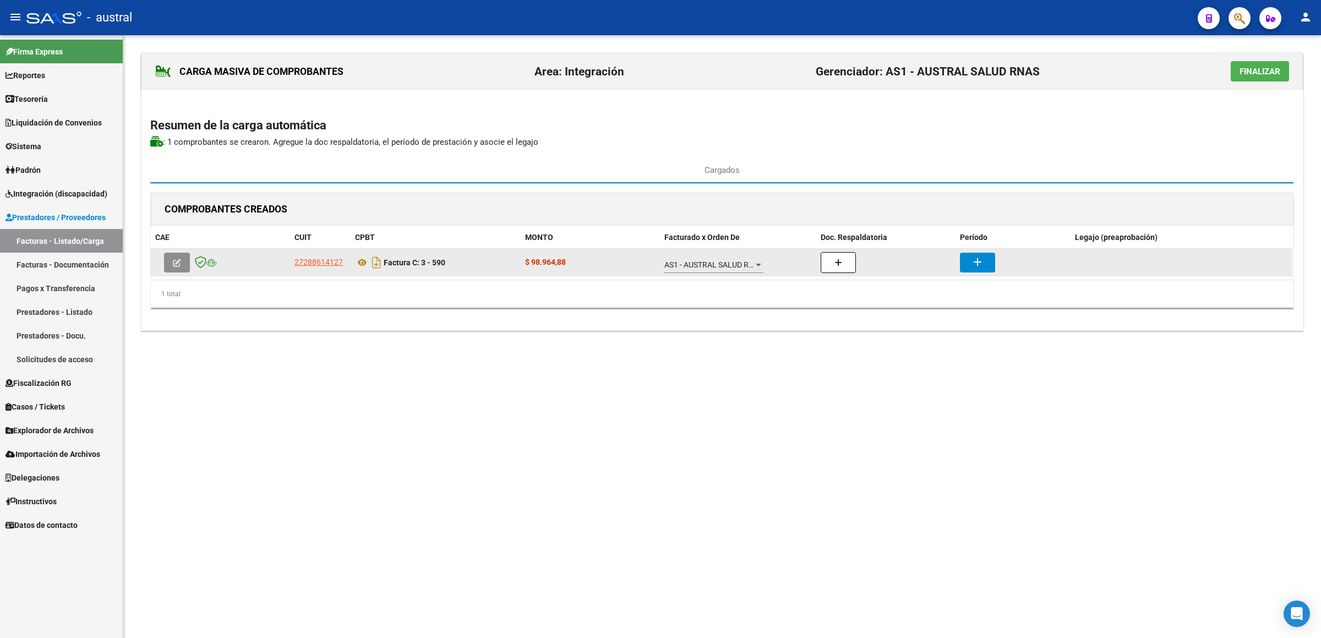
click at [171, 267] on button "button" at bounding box center [177, 263] width 26 height 20
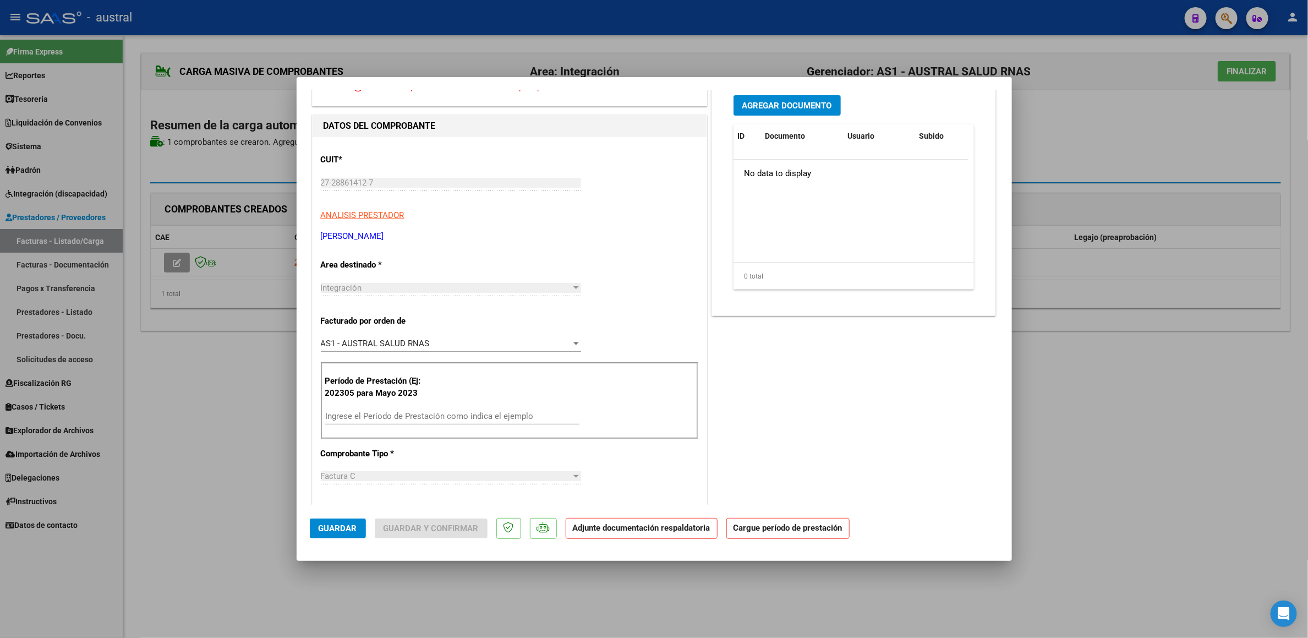
scroll to position [165, 0]
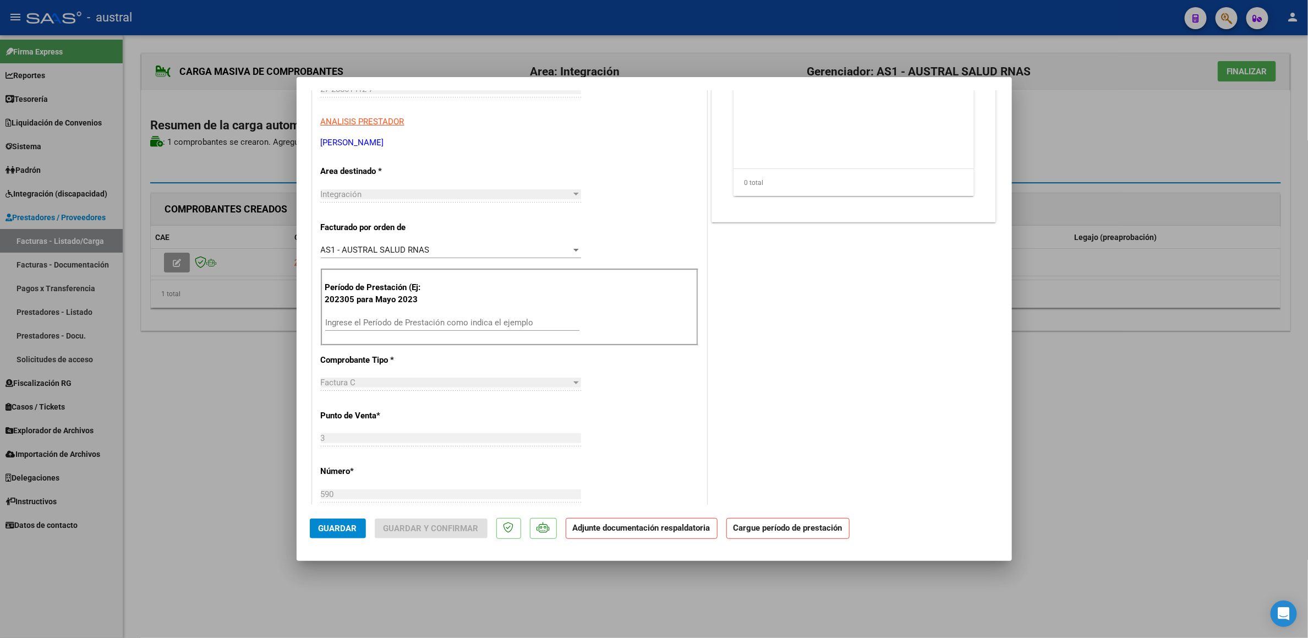
click at [444, 325] on input "Ingrese el Período de Prestación como indica el ejemplo" at bounding box center [452, 322] width 254 height 10
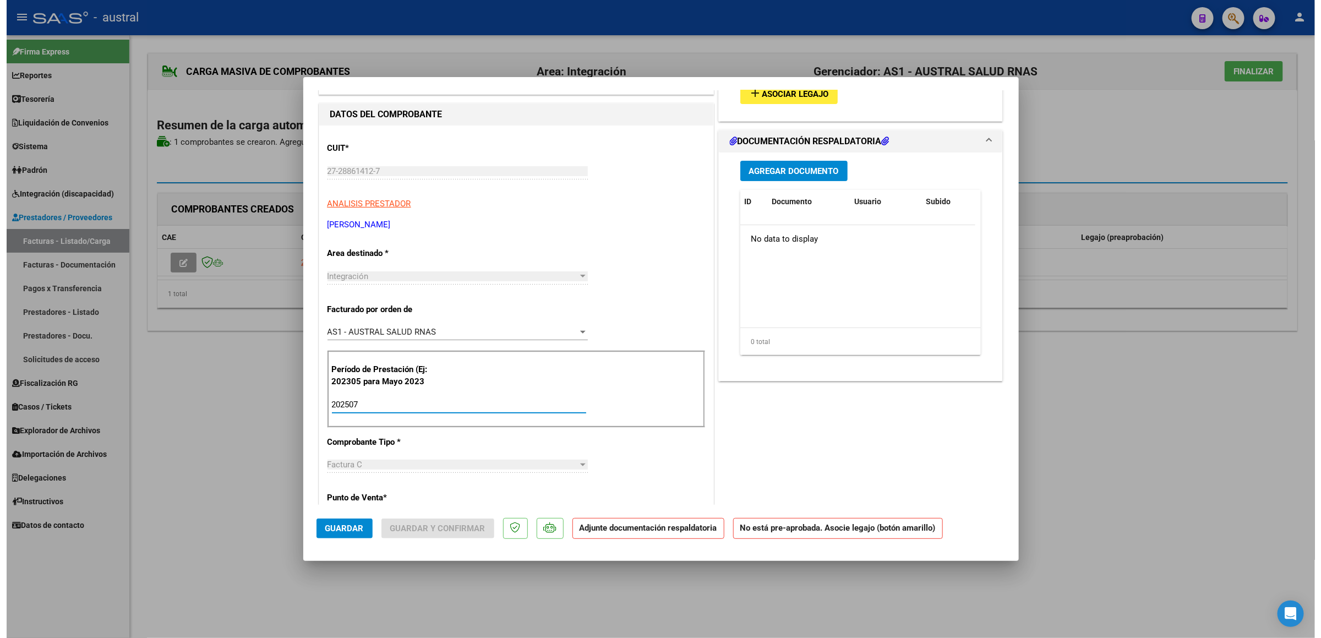
scroll to position [0, 0]
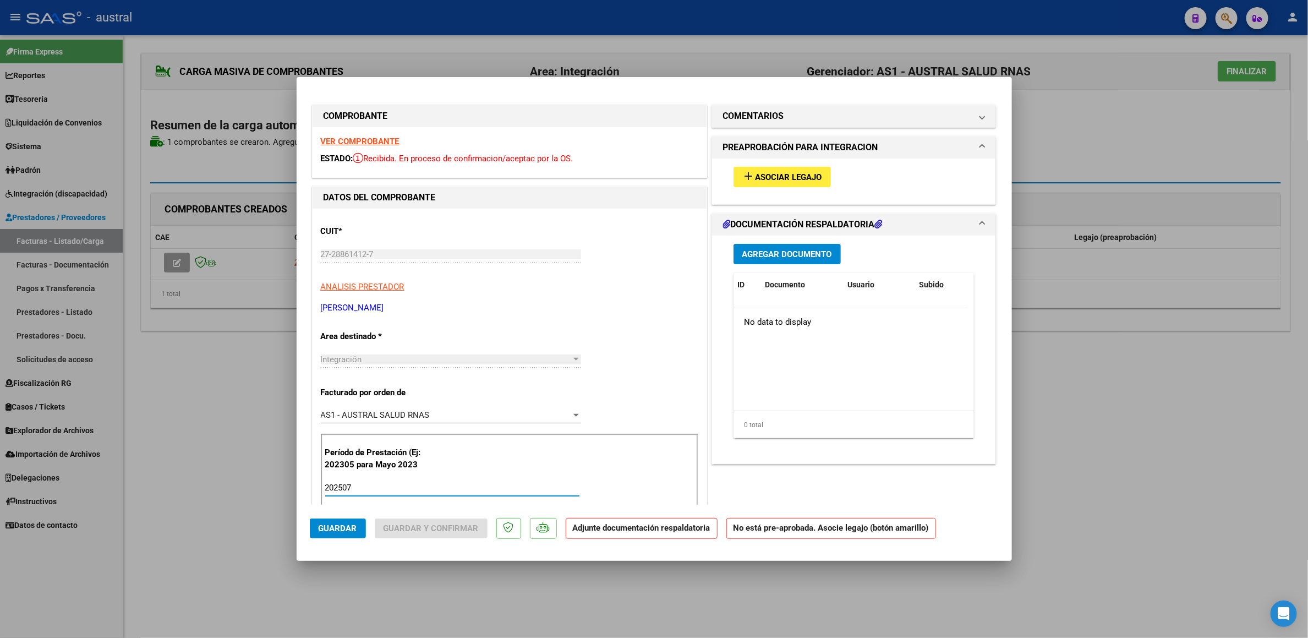
type input "202507"
click at [768, 176] on span "Asociar Legajo" at bounding box center [788, 177] width 67 height 10
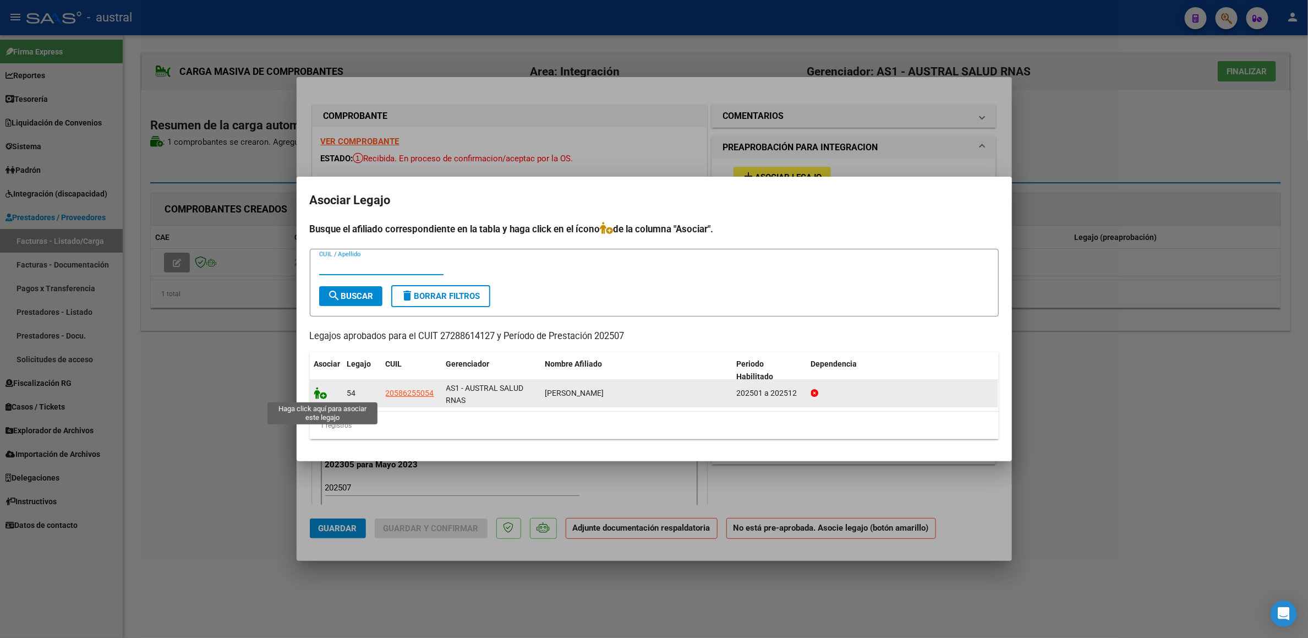
click at [314, 396] on icon at bounding box center [320, 393] width 13 height 12
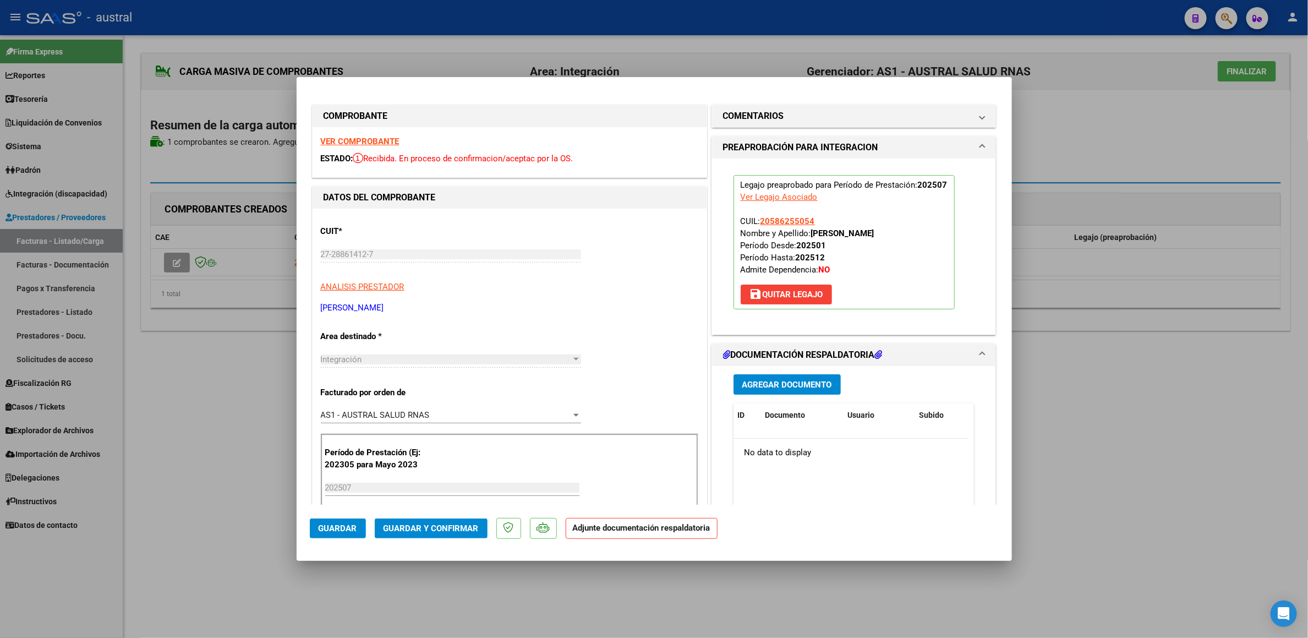
click at [421, 525] on span "Guardar y Confirmar" at bounding box center [431, 528] width 95 height 10
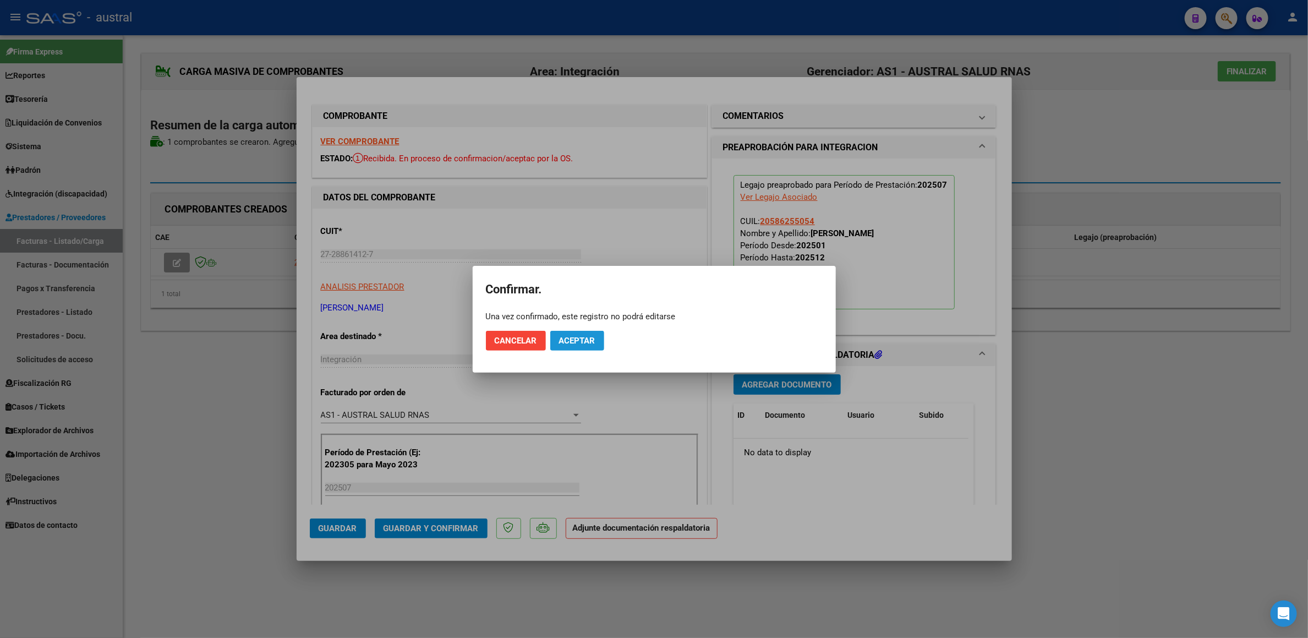
click at [589, 339] on span "Aceptar" at bounding box center [577, 341] width 36 height 10
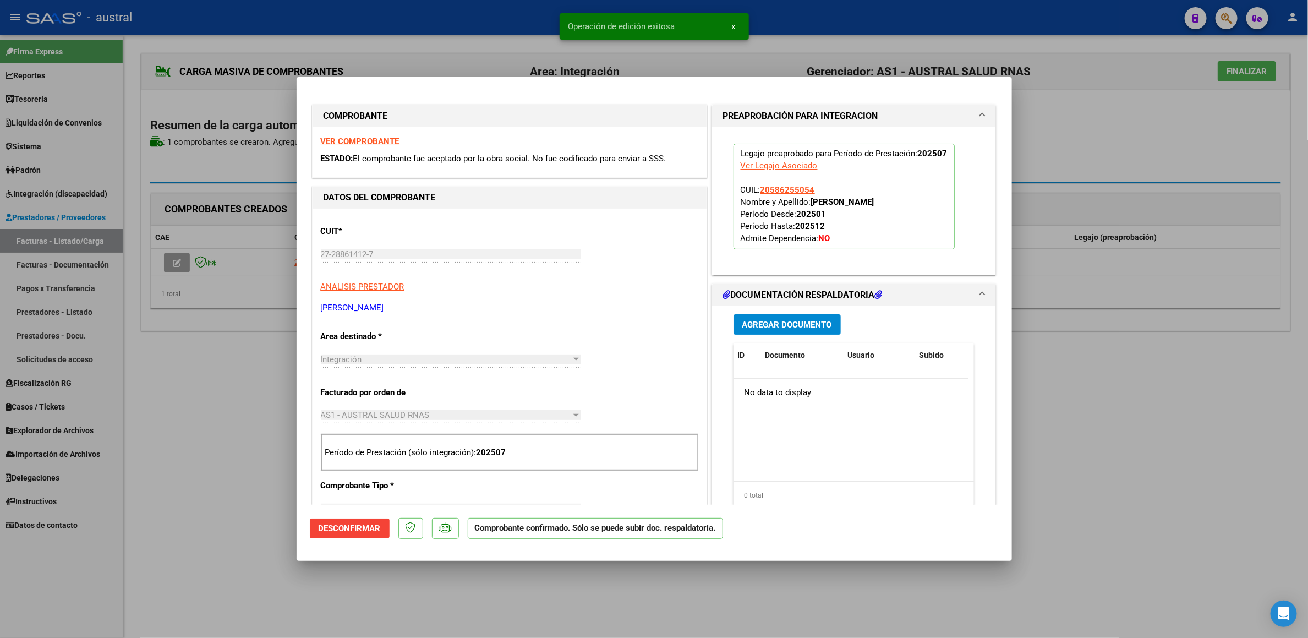
click at [1253, 68] on div at bounding box center [654, 319] width 1308 height 638
type input "$ 0,00"
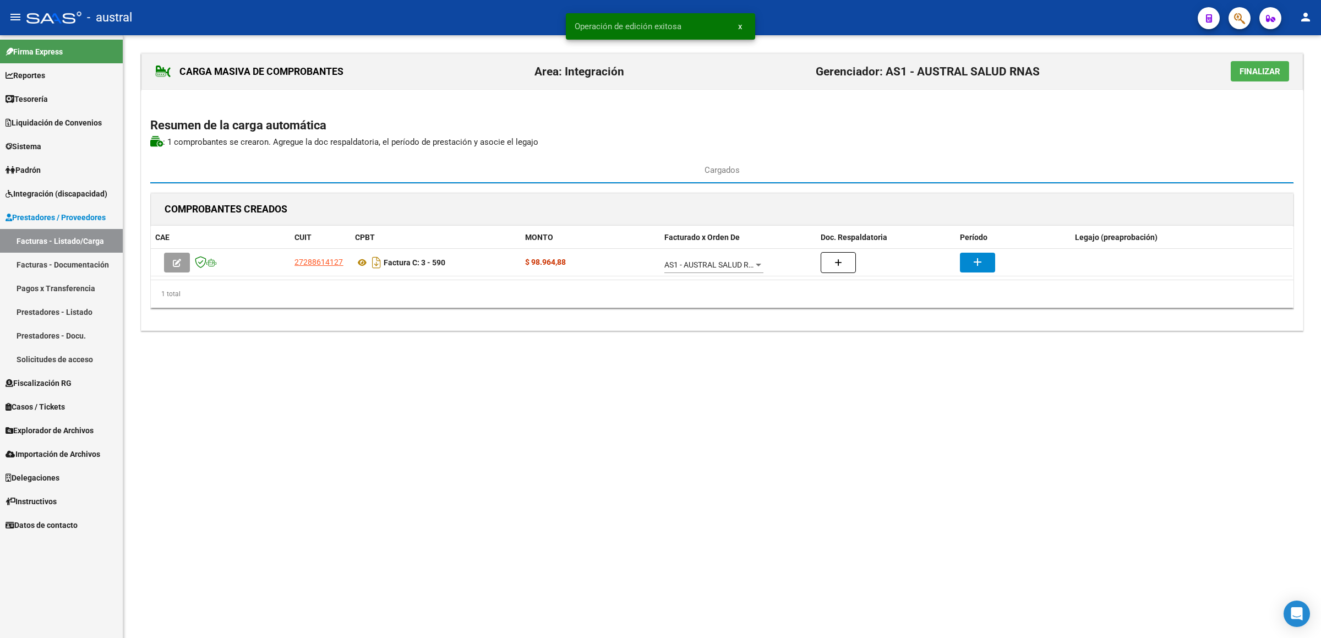
click at [1253, 68] on span "Finalizar" at bounding box center [1259, 72] width 41 height 10
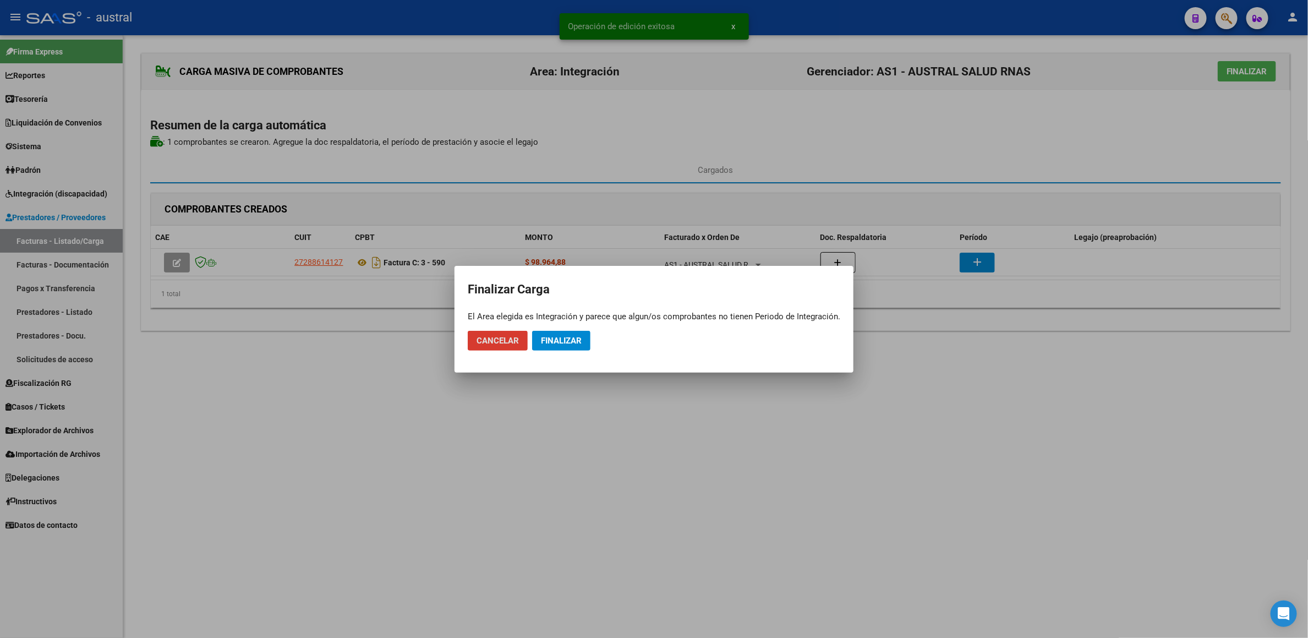
click at [560, 339] on span "Finalizar" at bounding box center [561, 341] width 41 height 10
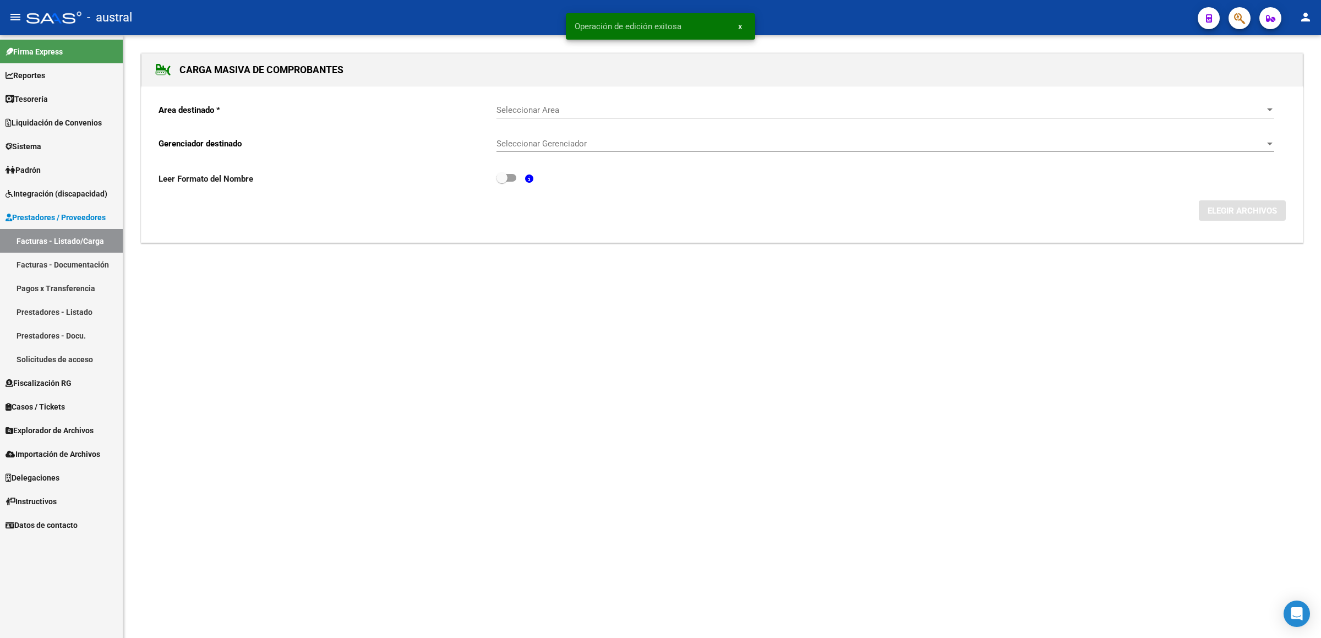
click at [43, 236] on link "Facturas - Listado/Carga" at bounding box center [61, 241] width 123 height 24
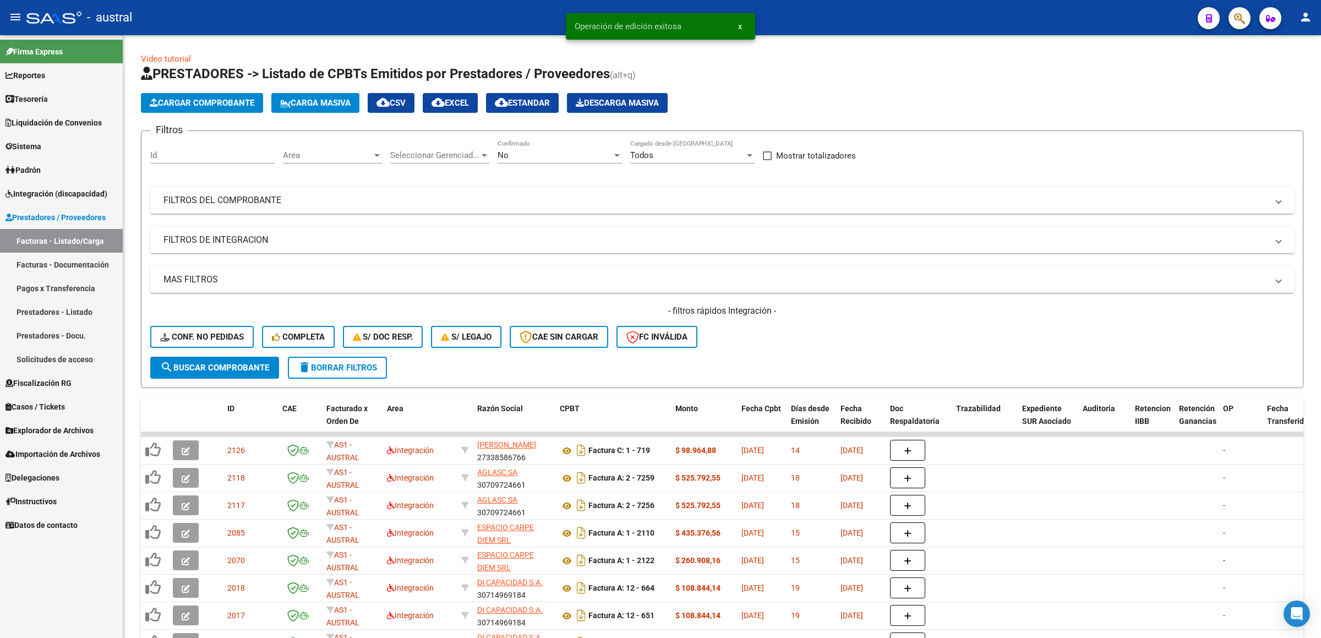
click at [211, 351] on div "- filtros rápidos Integración - Conf. no pedidas Completa S/ Doc Resp. S/ legaj…" at bounding box center [721, 331] width 1143 height 52
click at [218, 344] on button "Conf. no pedidas" at bounding box center [201, 337] width 103 height 22
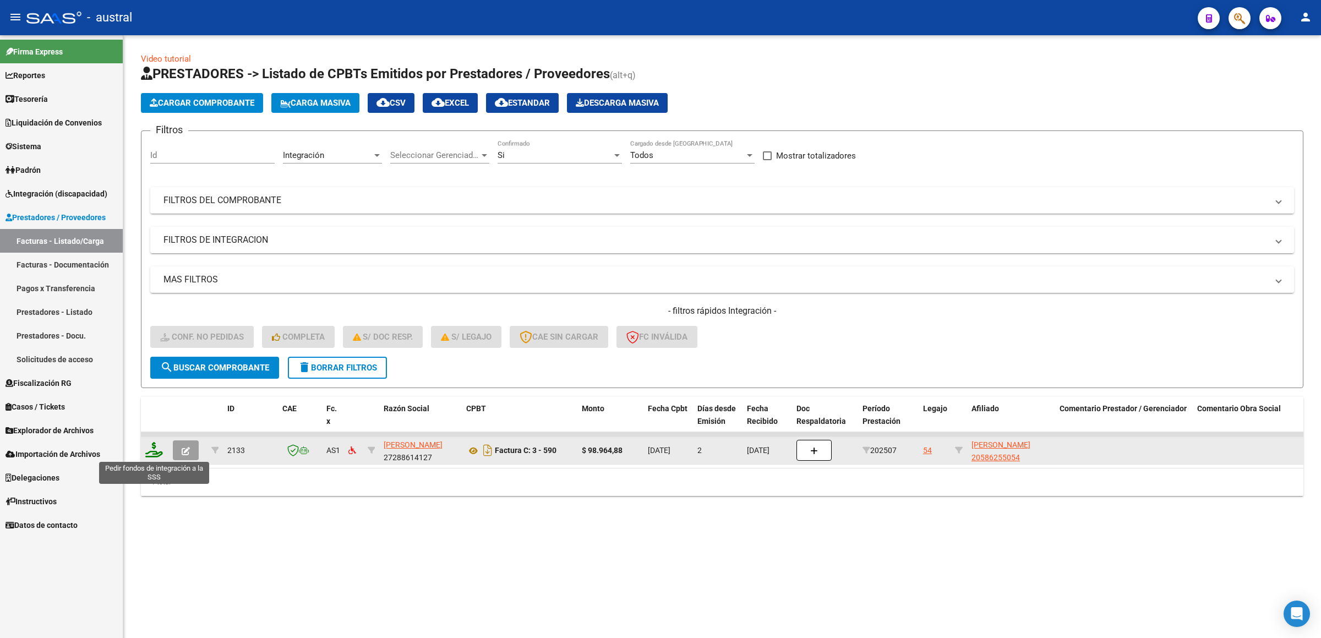
click at [158, 452] on icon at bounding box center [154, 449] width 18 height 15
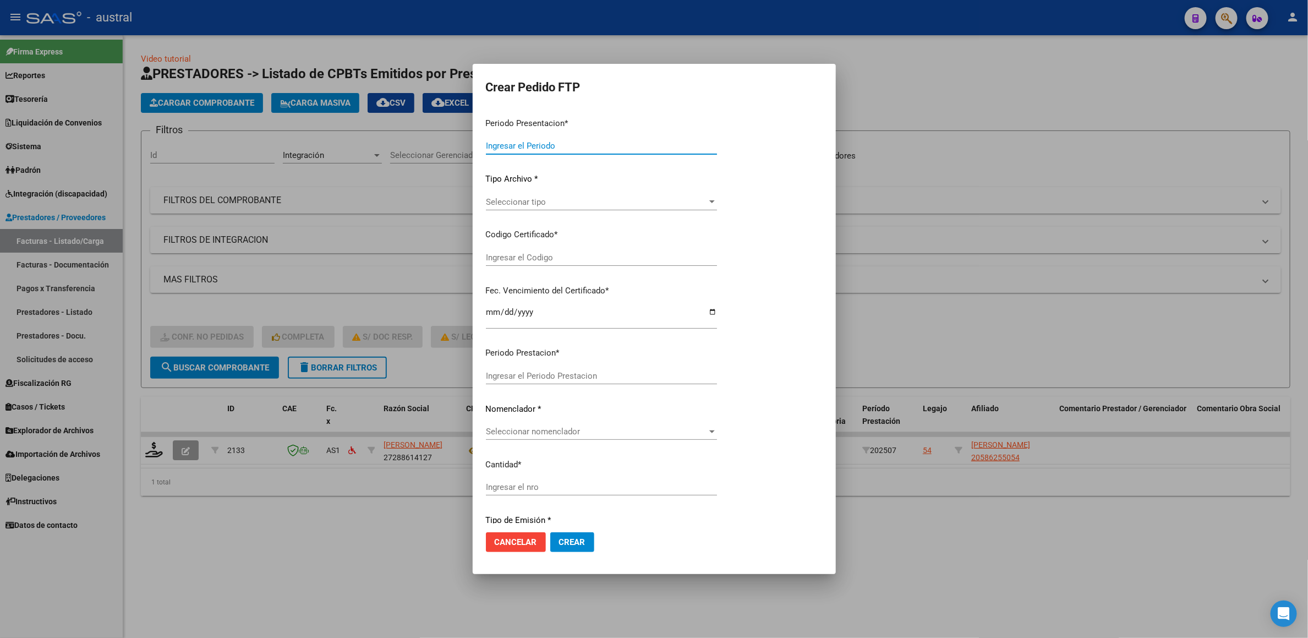
type input "202507"
type input "$ 98.964,88"
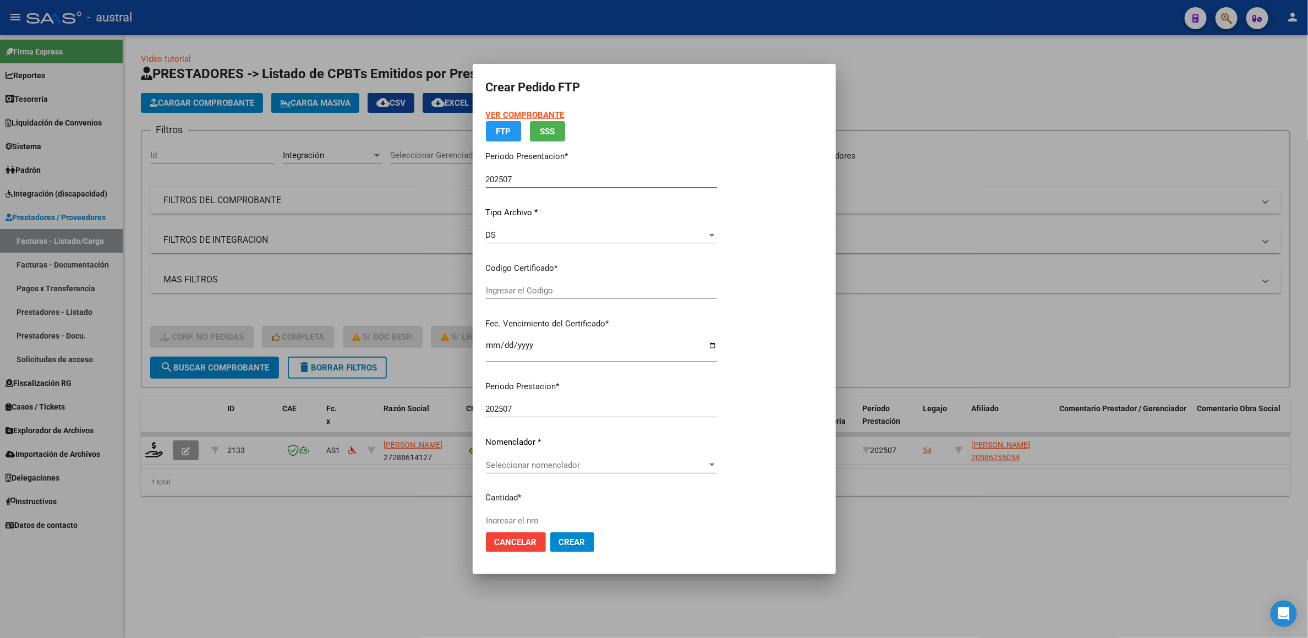
type input "4407368900"
type input "[DATE]"
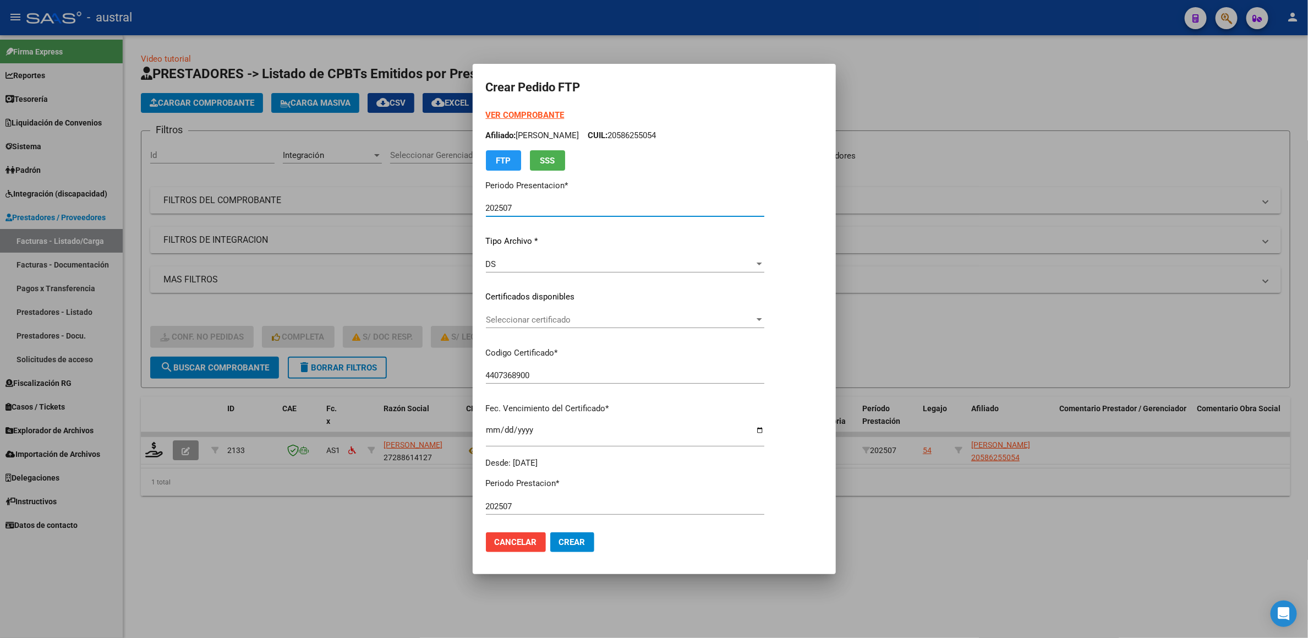
click at [544, 281] on div "DS Seleccionar tipo" at bounding box center [625, 269] width 278 height 27
click at [534, 315] on span "Seleccionar certificado" at bounding box center [620, 320] width 269 height 10
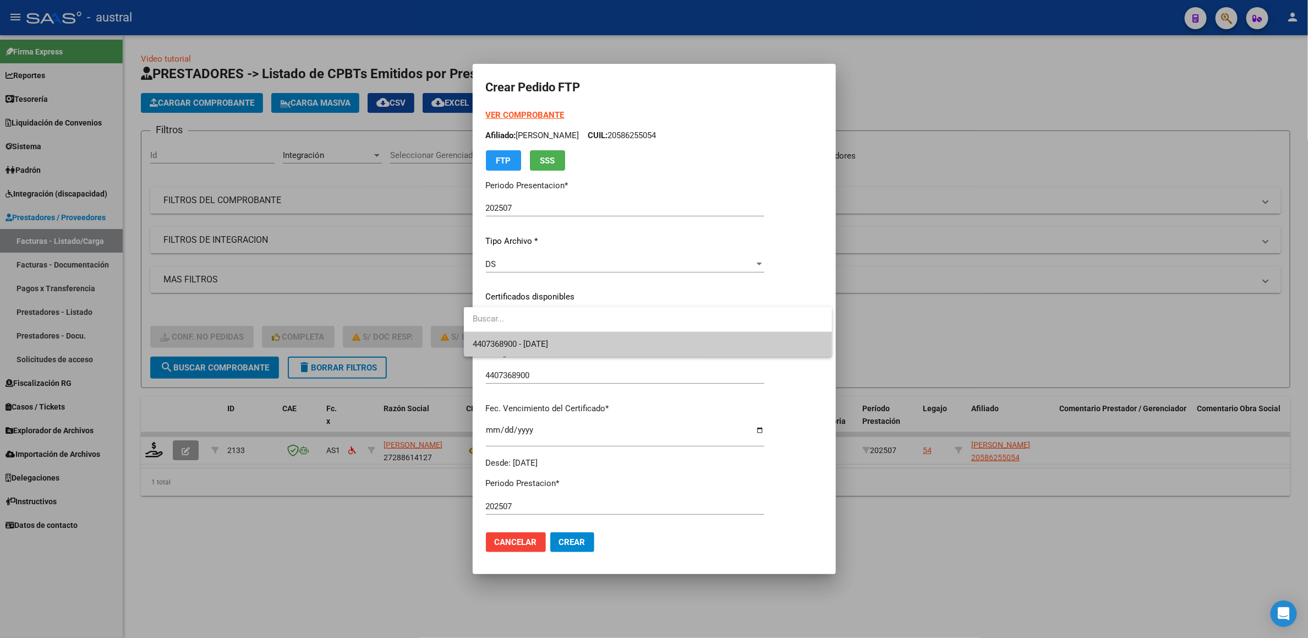
click at [535, 336] on span "4407368900 - [DATE]" at bounding box center [648, 344] width 351 height 25
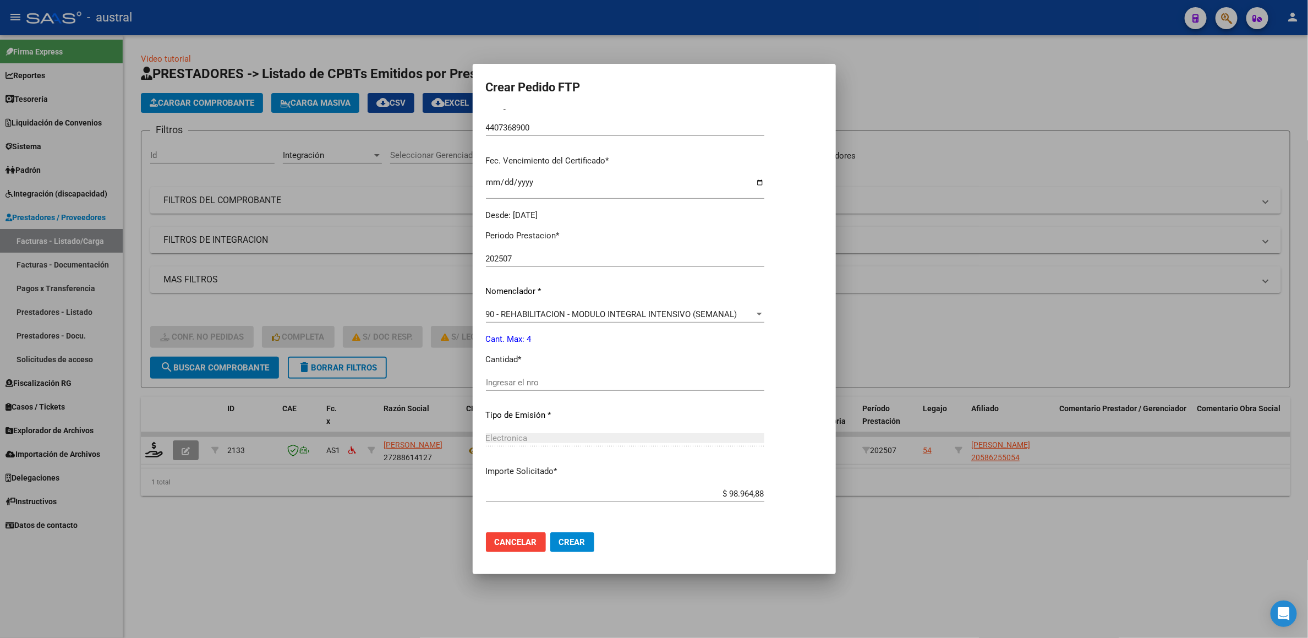
scroll to position [292, 0]
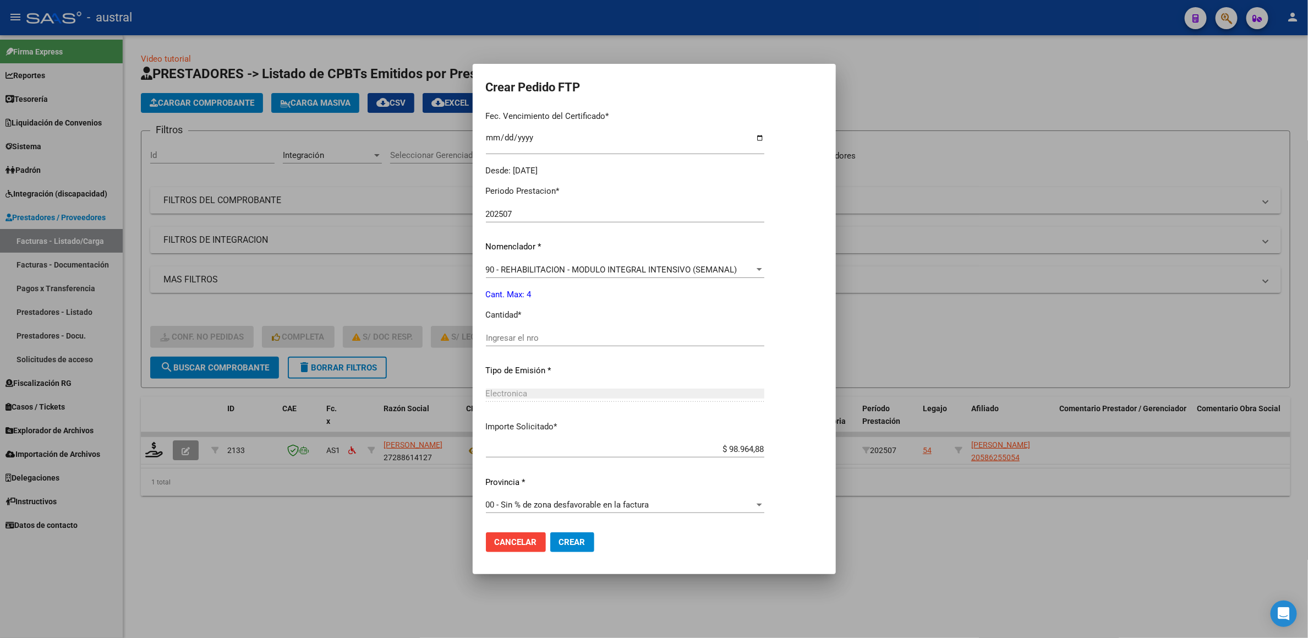
click at [510, 334] on input "Ingresar el nro" at bounding box center [625, 338] width 278 height 10
type input "4"
click at [550, 532] on button "Crear" at bounding box center [572, 542] width 44 height 20
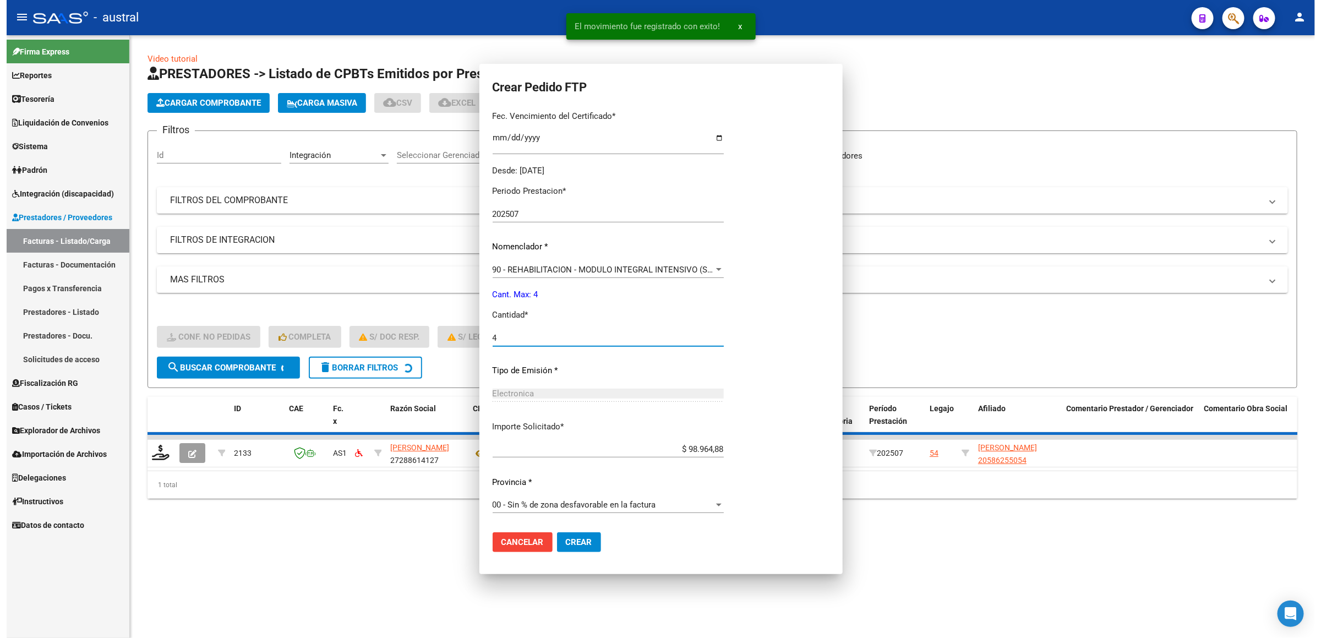
scroll to position [230, 0]
